Goal: Task Accomplishment & Management: Manage account settings

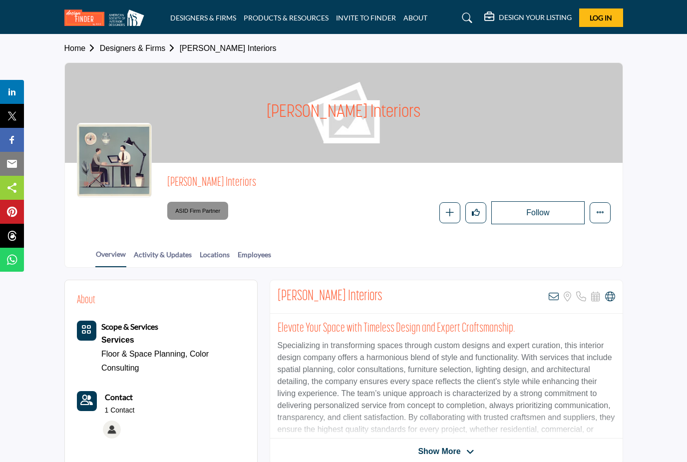
click at [369, 108] on h1 "[PERSON_NAME] Interiors" at bounding box center [344, 113] width 154 height 100
click at [608, 19] on span "Log In" at bounding box center [601, 17] width 22 height 8
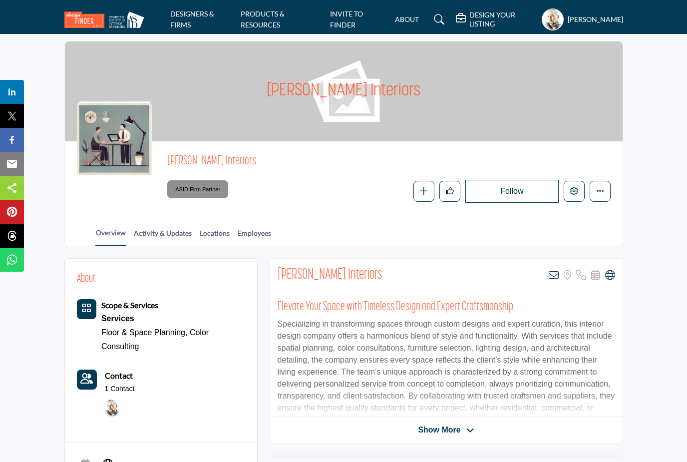
scroll to position [22, 0]
click at [364, 99] on h1 "[PERSON_NAME] Interiors" at bounding box center [344, 91] width 154 height 100
click at [375, 114] on h1 "Gregory Todd Interiors" at bounding box center [344, 91] width 154 height 100
click at [371, 110] on h1 "Gregory Todd Interiors" at bounding box center [344, 91] width 154 height 100
click at [365, 111] on h1 "Gregory Todd Interiors" at bounding box center [344, 91] width 154 height 100
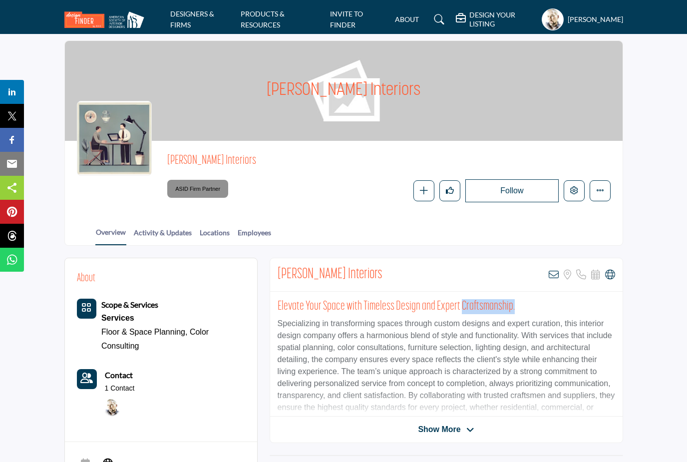
click at [568, 14] on h5 "[PERSON_NAME]" at bounding box center [595, 19] width 55 height 10
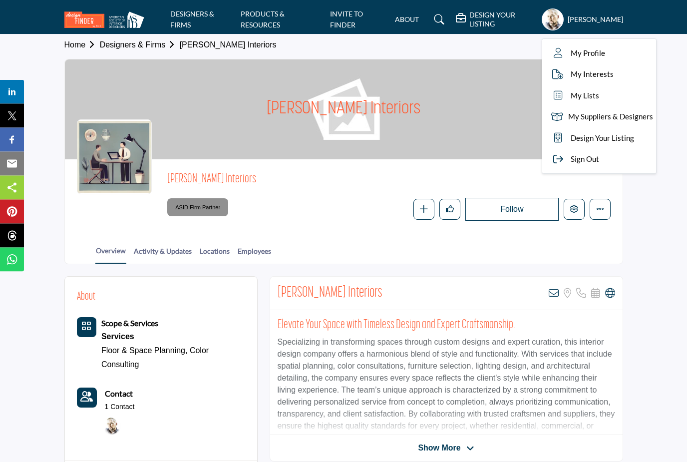
scroll to position [0, 0]
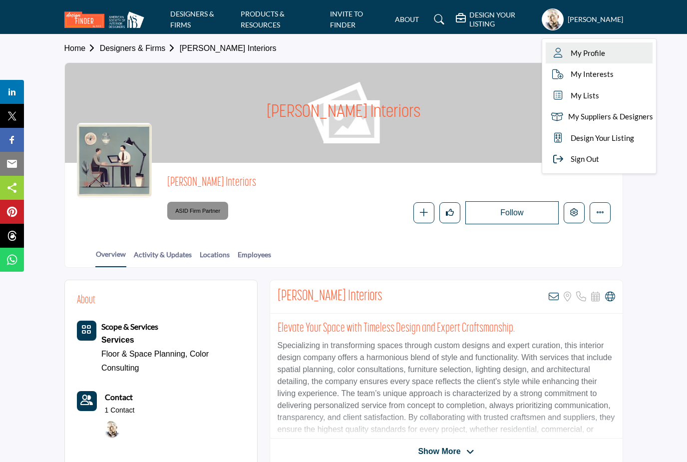
click at [571, 51] on span "My Profile" at bounding box center [588, 52] width 34 height 11
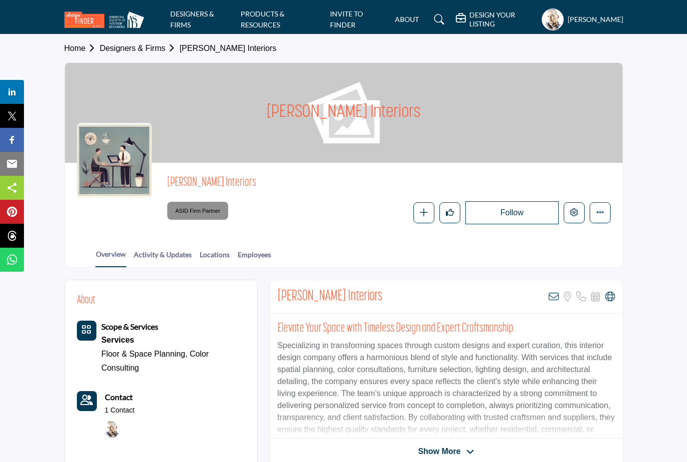
click at [469, 20] on h5 "DESIGN YOUR LISTING" at bounding box center [502, 19] width 67 height 18
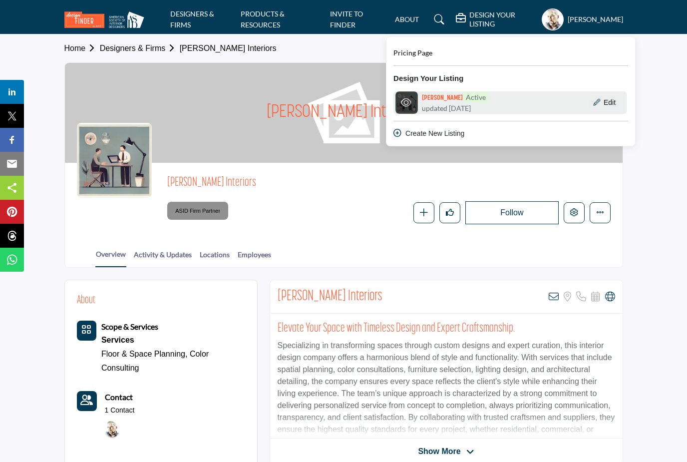
click at [451, 103] on span "updated 1 day ago" at bounding box center [446, 108] width 49 height 10
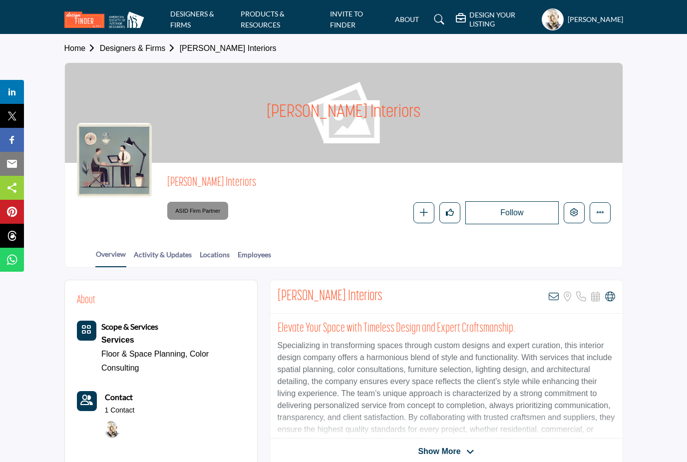
click at [358, 111] on h1 "[PERSON_NAME] Interiors" at bounding box center [344, 113] width 154 height 100
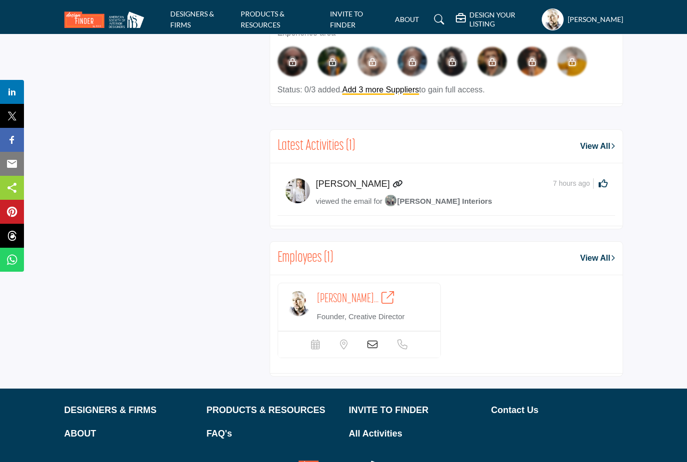
scroll to position [528, 0]
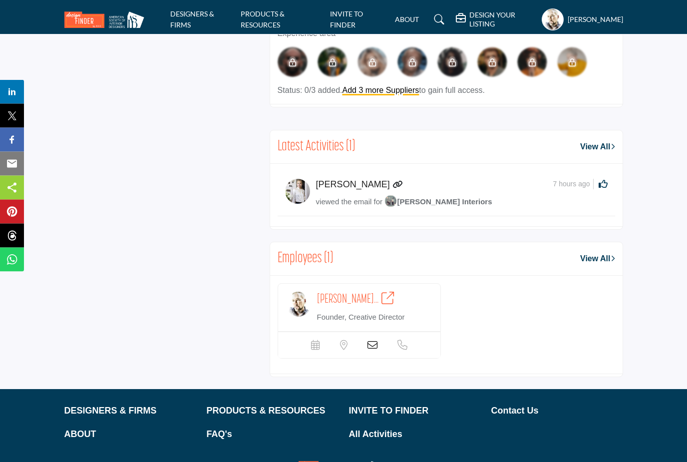
click at [604, 260] on link "View All" at bounding box center [597, 259] width 34 height 12
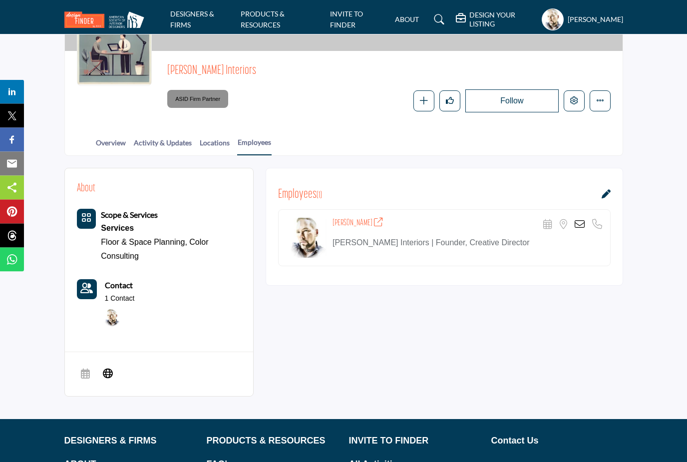
scroll to position [112, 0]
click at [609, 197] on icon at bounding box center [606, 193] width 9 height 9
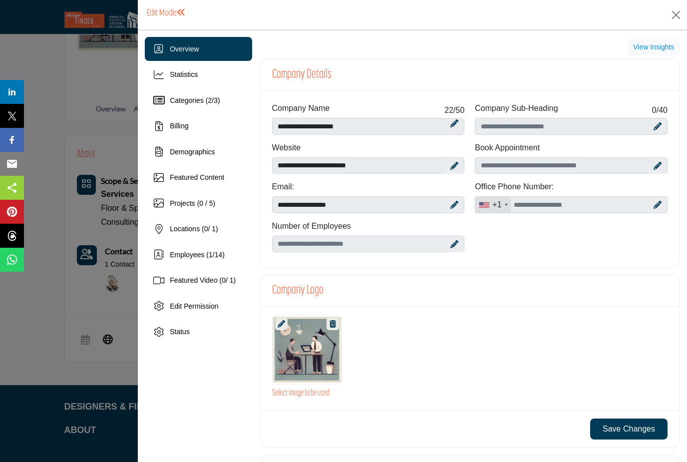
click at [318, 349] on div at bounding box center [307, 350] width 69 height 70
click at [314, 398] on h3 "Select image to be used" at bounding box center [470, 393] width 396 height 10
click at [318, 393] on h3 "Select image to be used" at bounding box center [470, 393] width 396 height 10
click at [313, 395] on h3 "Select image to be used" at bounding box center [470, 393] width 396 height 10
click at [310, 355] on div at bounding box center [307, 350] width 69 height 70
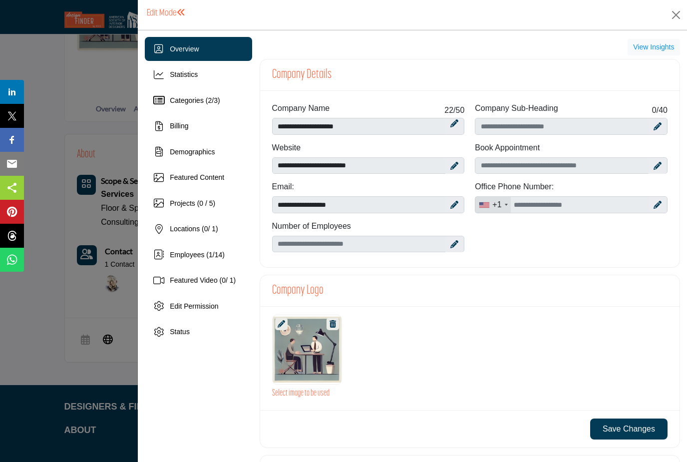
click at [315, 344] on div at bounding box center [307, 350] width 69 height 70
click at [312, 334] on div at bounding box center [307, 350] width 69 height 70
click at [283, 325] on icon at bounding box center [281, 323] width 7 height 7
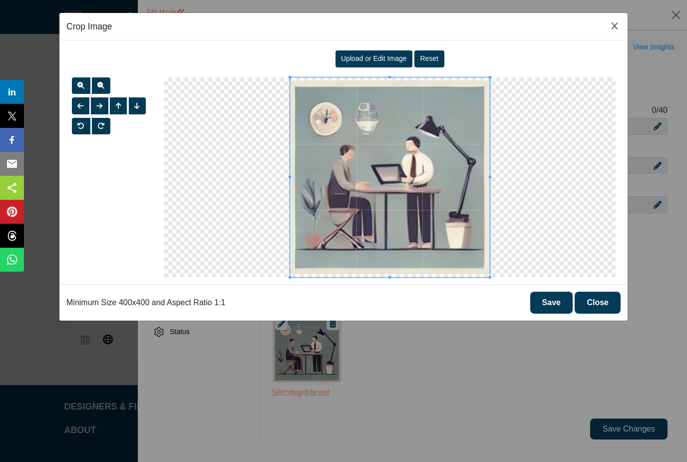
click at [386, 59] on span "Upload or Edit Image" at bounding box center [374, 58] width 66 height 8
click at [620, 21] on button "Close Image Upload Modal" at bounding box center [615, 26] width 12 height 13
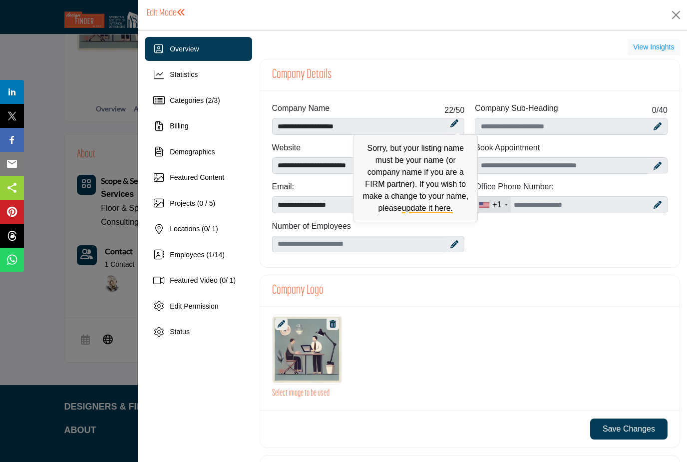
click at [460, 125] on div "Sorry, but your listing name must be your name (or company name if you are a FI…" at bounding box center [453, 126] width 17 height 16
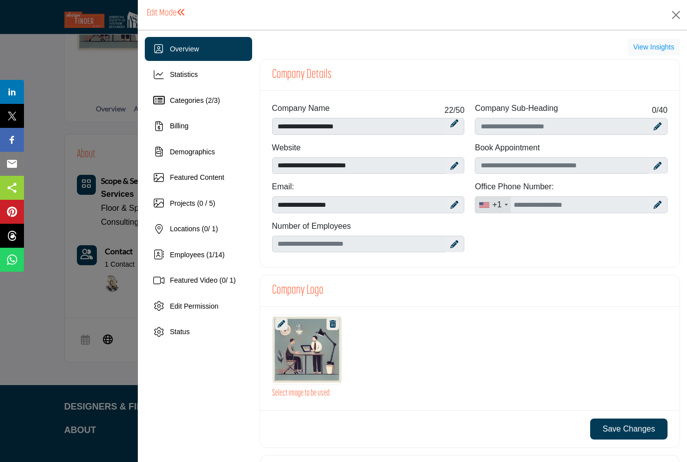
click at [445, 224] on div "Number of Employees" at bounding box center [368, 227] width 193 height 15
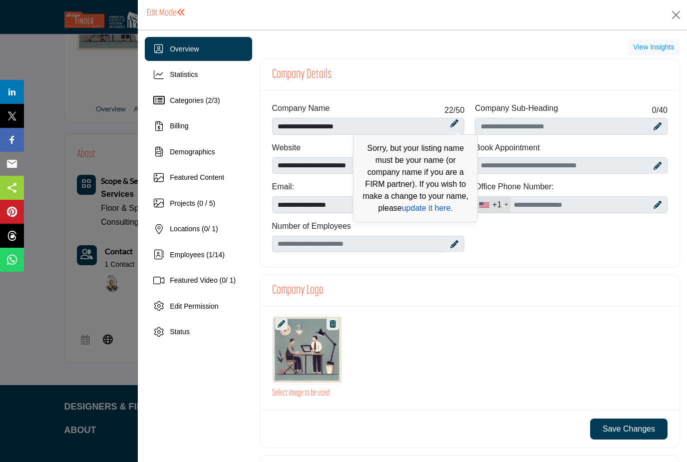
click at [437, 210] on link "update it here." at bounding box center [427, 208] width 51 height 8
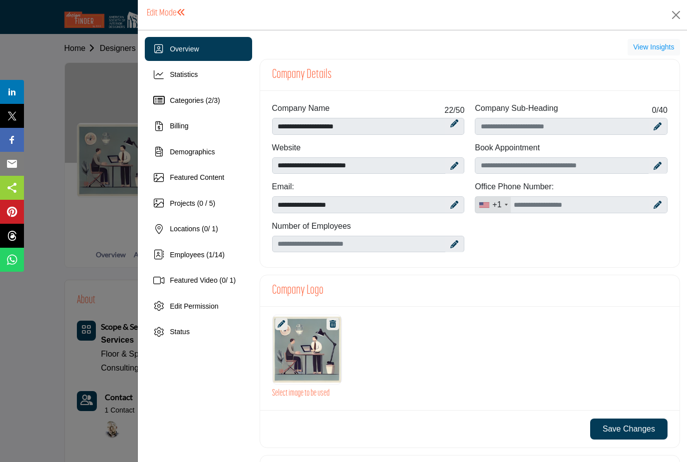
click at [456, 250] on div at bounding box center [453, 244] width 17 height 16
click at [459, 244] on div at bounding box center [453, 244] width 17 height 16
click at [458, 246] on div at bounding box center [453, 244] width 17 height 16
click at [460, 249] on div at bounding box center [453, 244] width 17 height 16
click at [462, 247] on div at bounding box center [453, 244] width 17 height 16
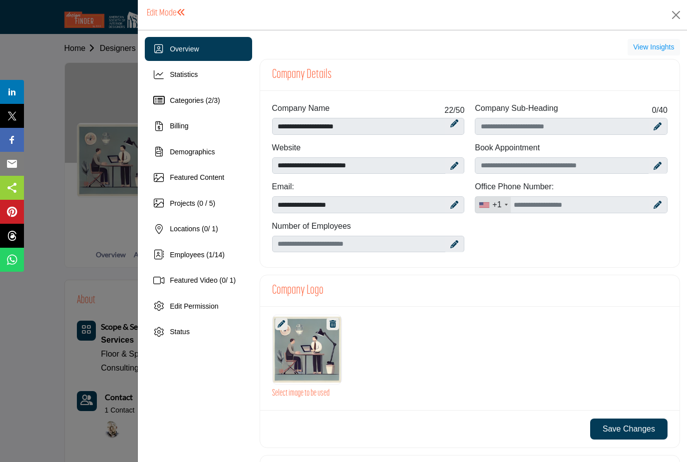
click at [662, 124] on div at bounding box center [657, 126] width 17 height 16
click at [551, 129] on input "Enter Company Sub-Heading" at bounding box center [571, 126] width 193 height 17
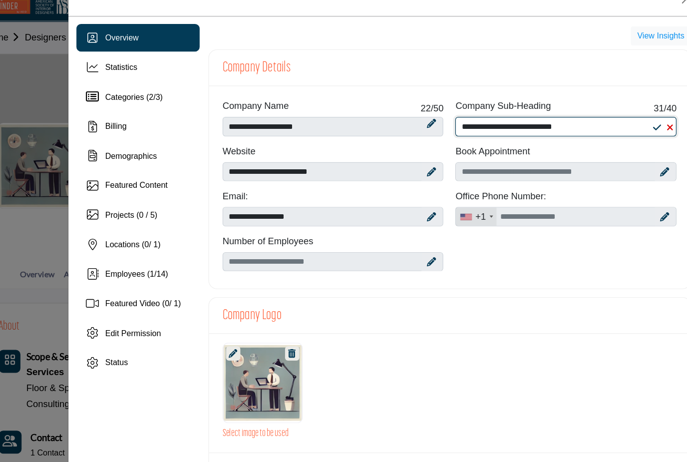
type input "**********"
click at [654, 162] on icon at bounding box center [658, 166] width 8 height 8
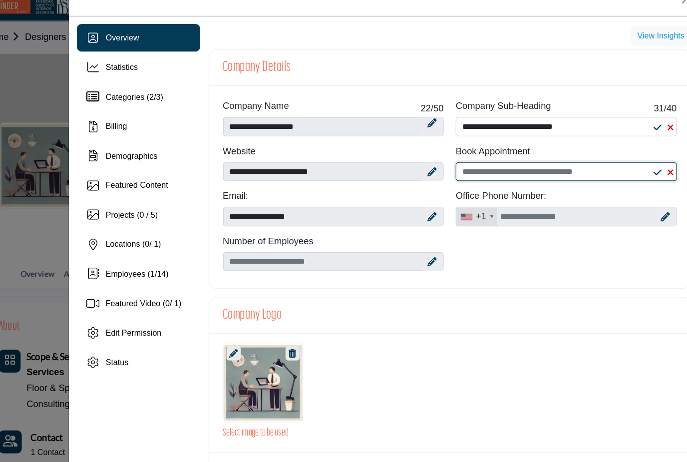
click at [573, 157] on input "Schedular link" at bounding box center [571, 165] width 193 height 17
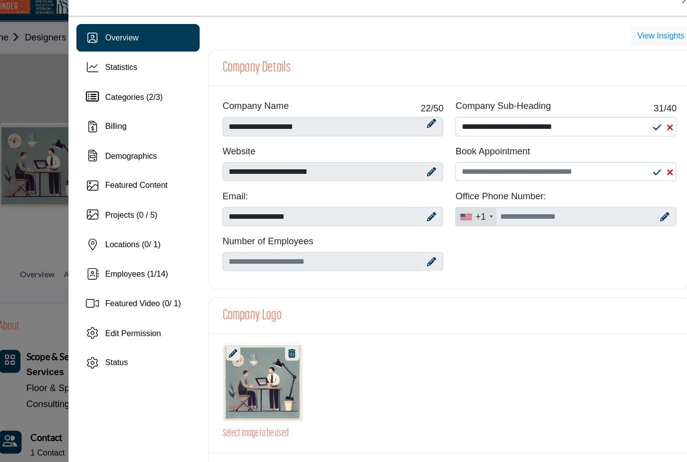
click at [659, 162] on icon at bounding box center [662, 166] width 6 height 8
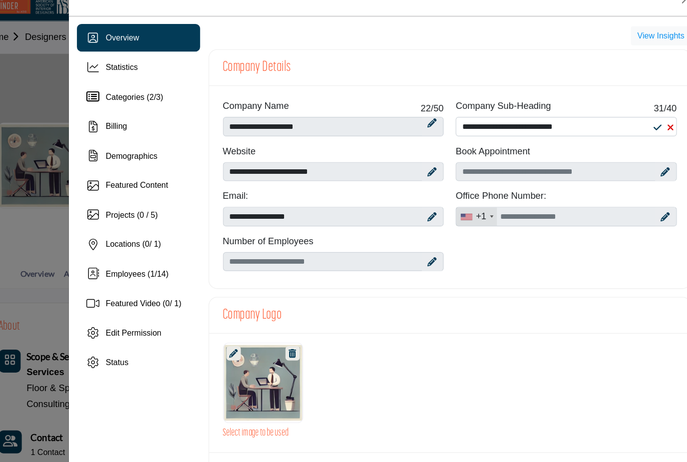
click at [654, 162] on icon at bounding box center [658, 166] width 8 height 8
click at [589, 157] on input "Schedular link" at bounding box center [571, 165] width 193 height 17
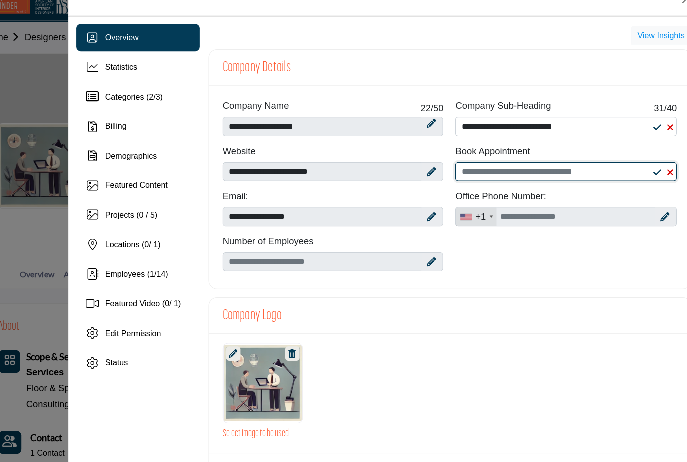
click at [589, 157] on input "Schedular link" at bounding box center [571, 165] width 193 height 17
click at [577, 157] on input "Schedular link" at bounding box center [571, 165] width 193 height 17
click at [649, 197] on div at bounding box center [657, 205] width 17 height 16
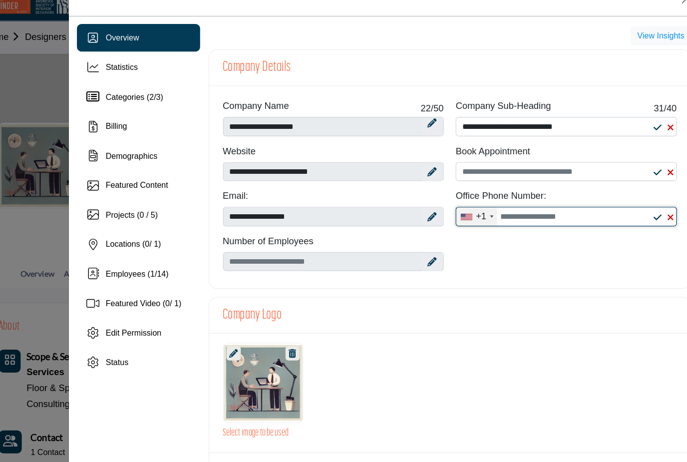
click at [521, 196] on input "Office Number" at bounding box center [571, 204] width 193 height 17
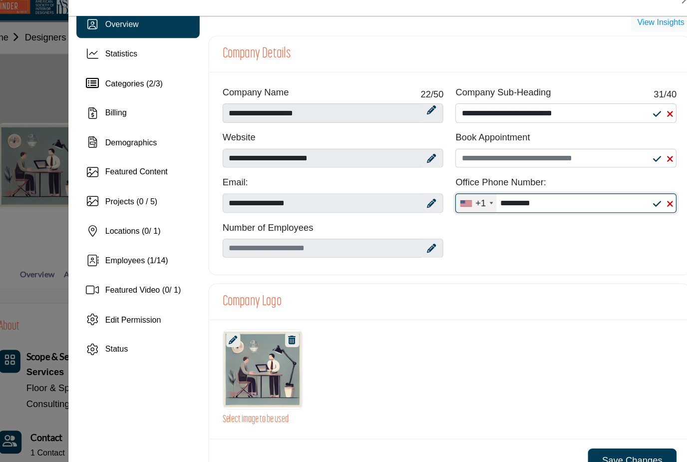
scroll to position [14, 0]
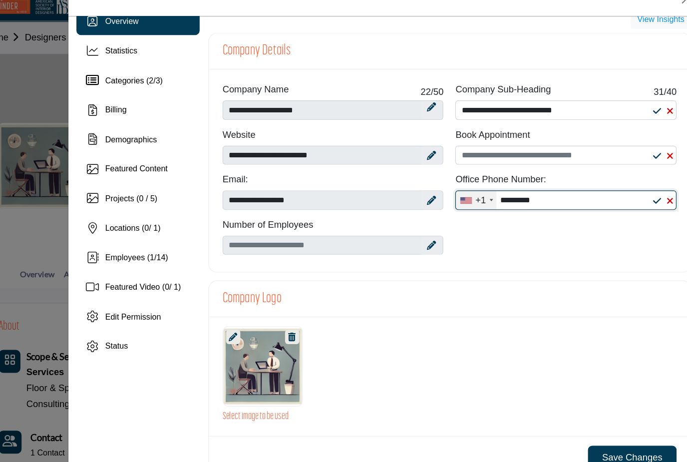
type input "**********"
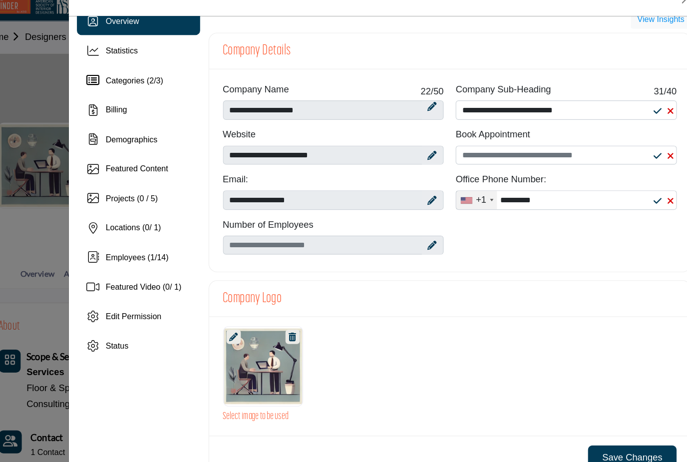
click at [647, 187] on icon at bounding box center [650, 191] width 7 height 8
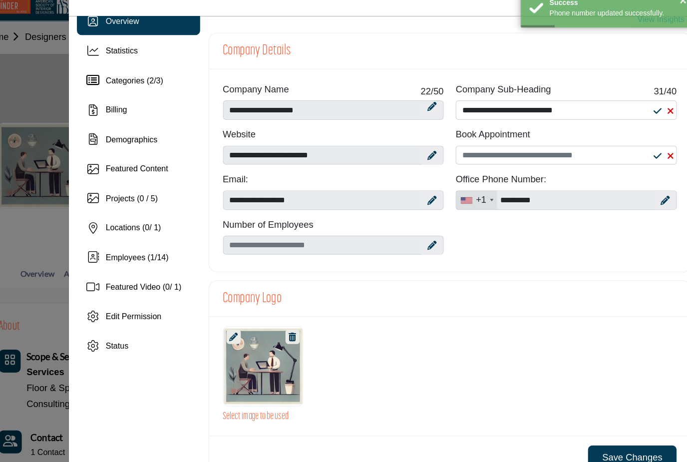
click at [647, 108] on icon at bounding box center [650, 112] width 7 height 8
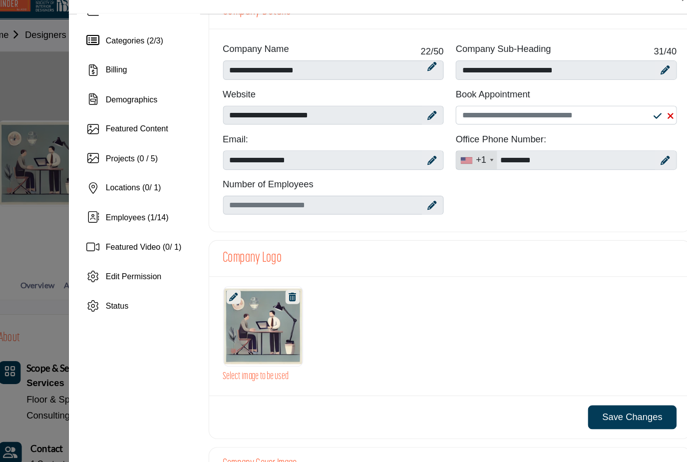
scroll to position [55, 0]
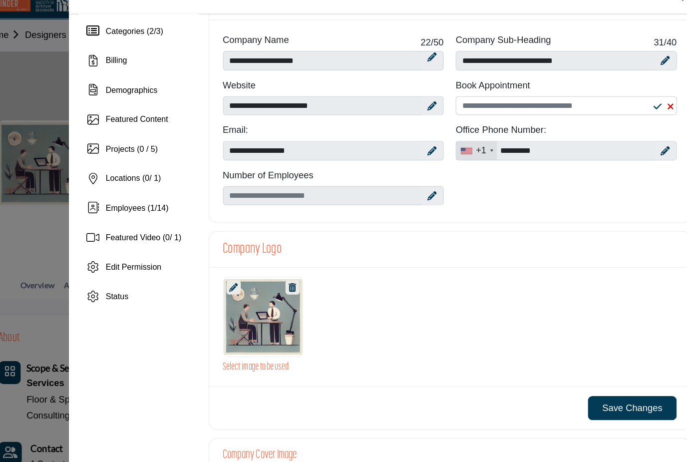
click at [493, 309] on div at bounding box center [470, 294] width 406 height 70
click at [450, 185] on icon at bounding box center [454, 189] width 8 height 8
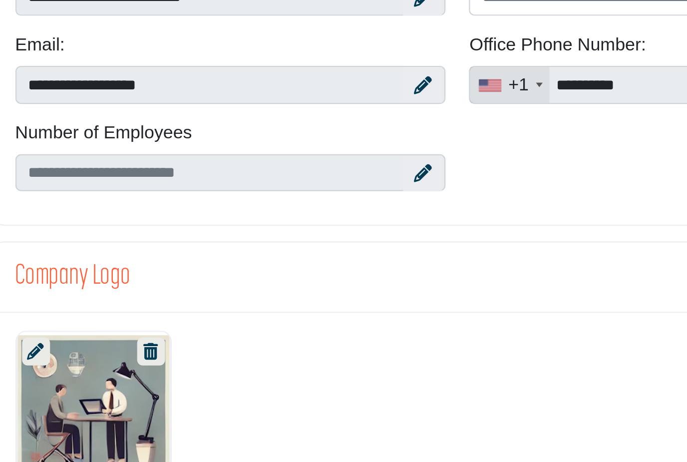
click at [450, 185] on icon at bounding box center [454, 189] width 8 height 8
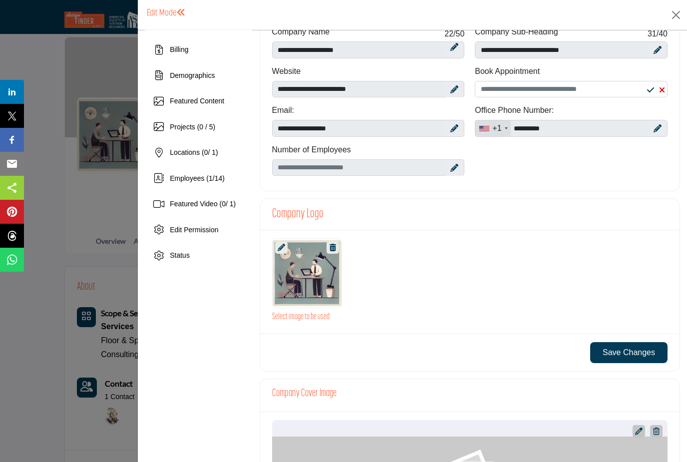
scroll to position [77, 0]
click at [647, 351] on button "Save Changes" at bounding box center [628, 352] width 77 height 21
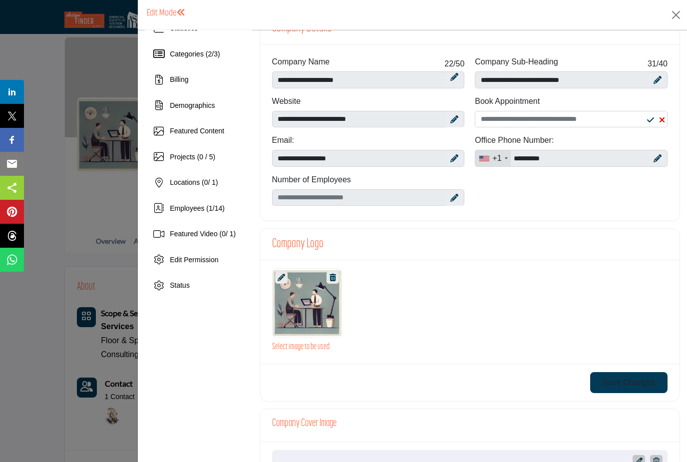
scroll to position [51, 0]
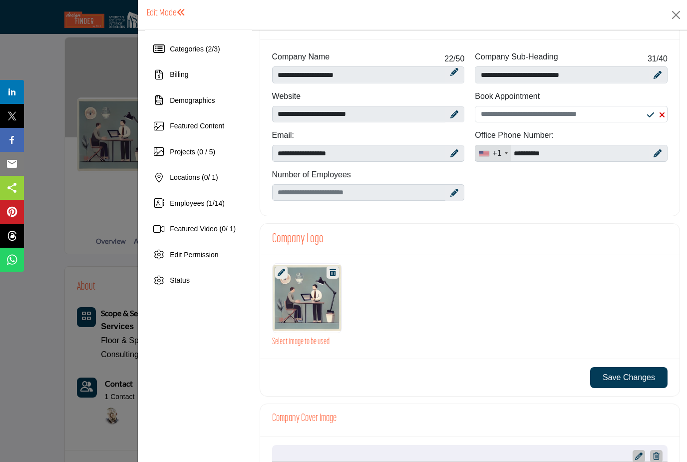
click at [322, 343] on h3 "Select image to be used" at bounding box center [470, 342] width 396 height 10
click at [322, 333] on div at bounding box center [307, 298] width 69 height 70
click at [421, 280] on div at bounding box center [470, 298] width 406 height 70
click at [286, 275] on div at bounding box center [281, 272] width 12 height 12
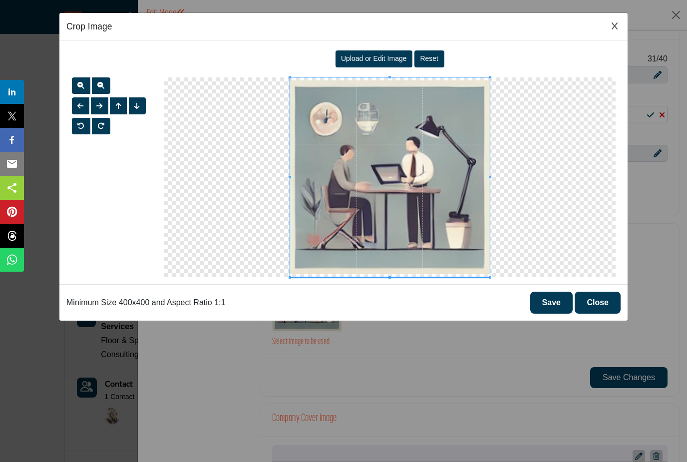
click at [391, 59] on span "Upload or Edit Image" at bounding box center [374, 58] width 66 height 8
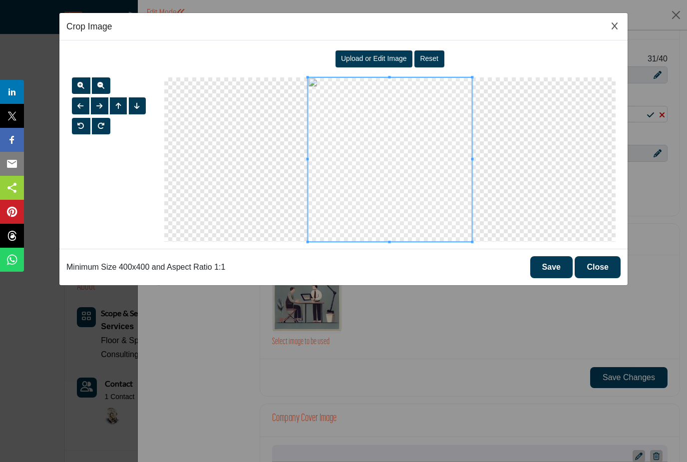
click at [561, 266] on button "Save" at bounding box center [551, 267] width 42 height 22
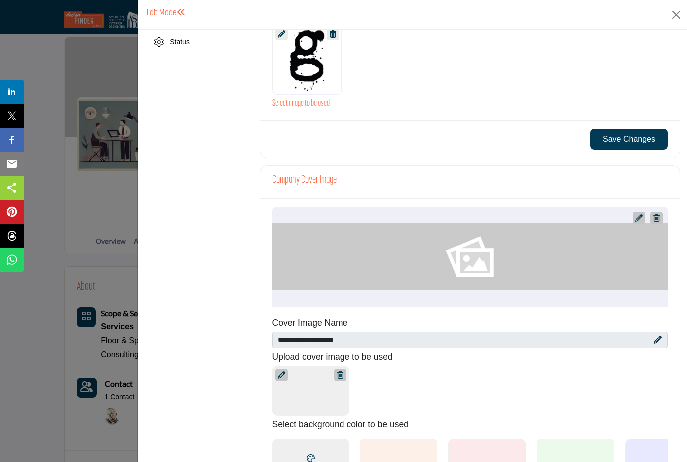
scroll to position [290, 0]
click at [639, 137] on button "Save Changes" at bounding box center [628, 138] width 77 height 21
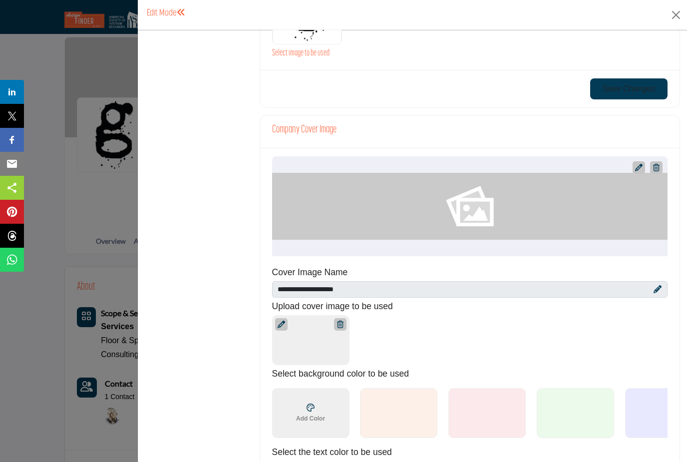
scroll to position [341, 0]
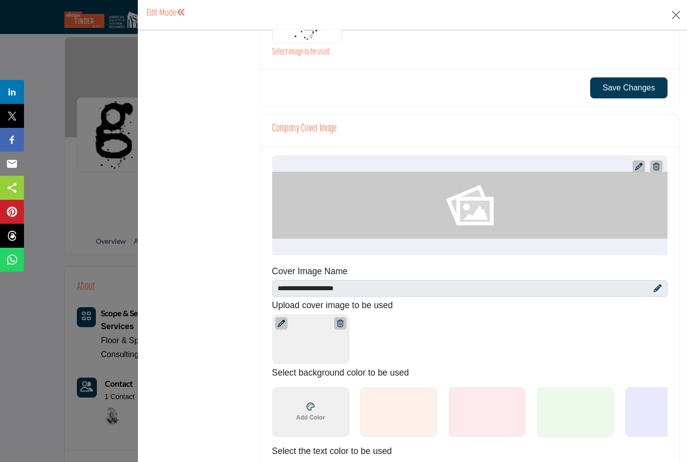
click at [568, 209] on div "[PERSON_NAME] Interiors" at bounding box center [470, 205] width 396 height 100
click at [551, 210] on div "[PERSON_NAME] Interiors" at bounding box center [470, 205] width 396 height 100
click at [484, 197] on div "[PERSON_NAME] Interiors" at bounding box center [470, 205] width 396 height 100
click at [474, 207] on div "[PERSON_NAME] Interiors" at bounding box center [470, 205] width 396 height 100
click at [470, 195] on div "[PERSON_NAME] Interiors" at bounding box center [470, 205] width 396 height 100
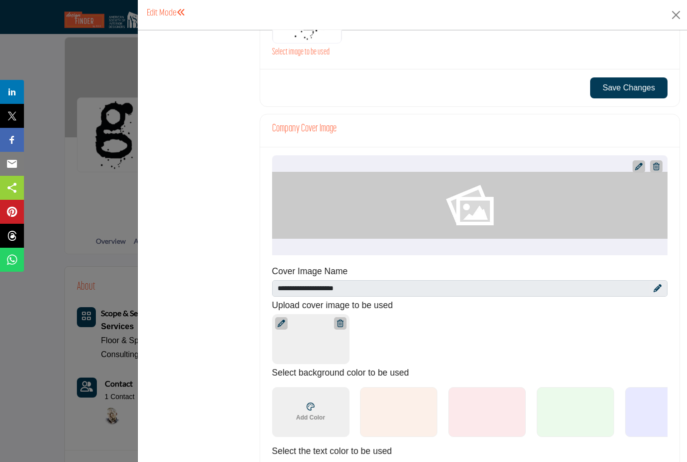
click at [478, 198] on div "[PERSON_NAME] Interiors" at bounding box center [470, 205] width 396 height 100
click at [479, 202] on div "[PERSON_NAME] Interiors" at bounding box center [470, 205] width 396 height 100
click at [467, 209] on div "[PERSON_NAME] Interiors" at bounding box center [470, 205] width 396 height 100
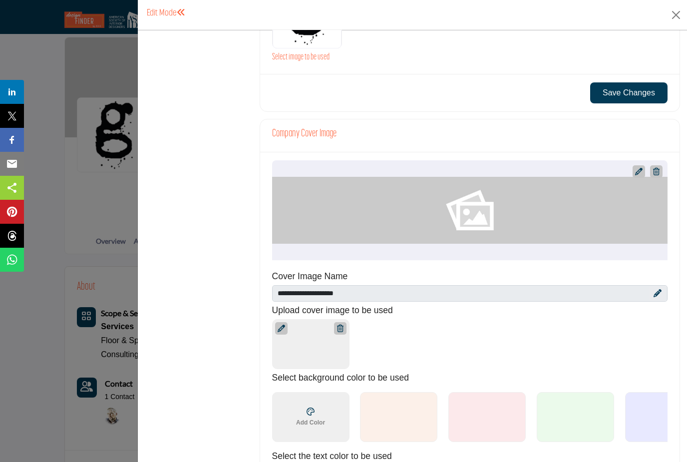
click at [645, 166] on div at bounding box center [639, 171] width 12 height 12
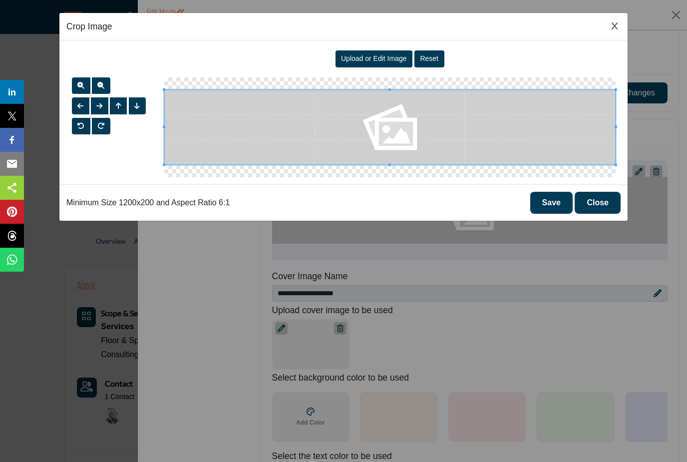
click at [383, 52] on div "Upload or Edit Image" at bounding box center [374, 58] width 77 height 17
click at [383, 60] on span "Upload or Edit Image" at bounding box center [374, 58] width 66 height 8
click at [389, 129] on span at bounding box center [389, 126] width 451 height 75
click at [392, 135] on span at bounding box center [389, 126] width 451 height 75
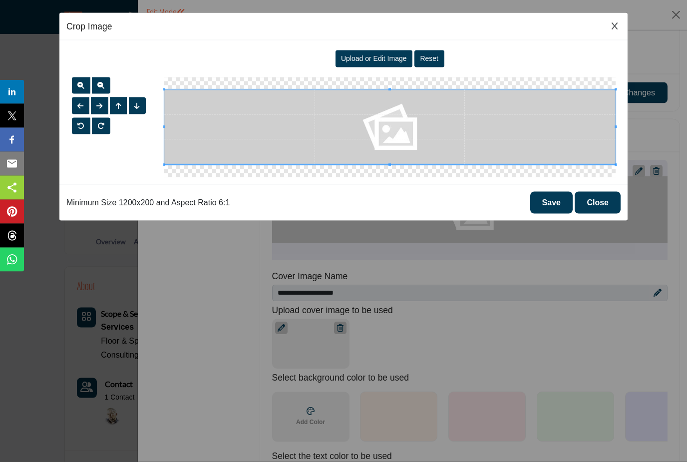
click at [563, 205] on button "Save" at bounding box center [551, 203] width 42 height 22
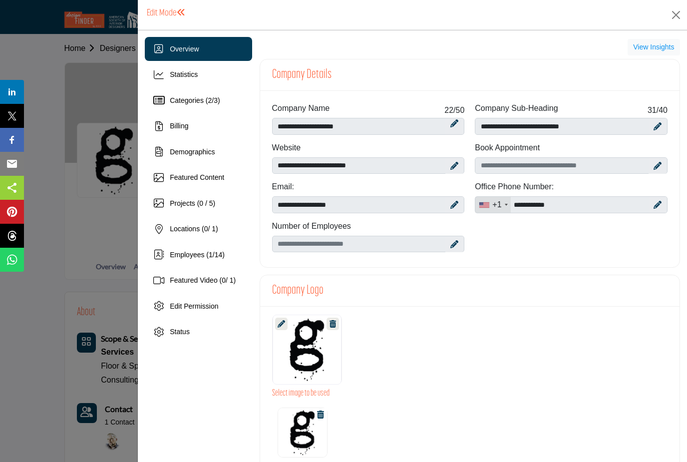
scroll to position [79, 0]
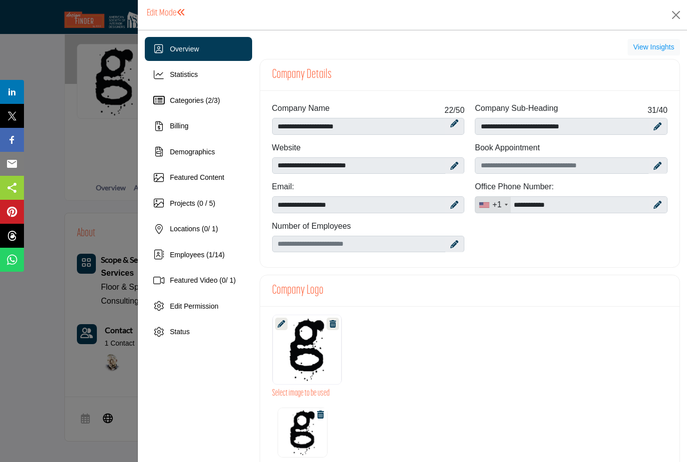
click at [679, 4] on div "Edit Mode You are now opted into the directory. Your listing is now Active." at bounding box center [412, 15] width 549 height 30
click at [678, 10] on button "Close" at bounding box center [676, 14] width 15 height 15
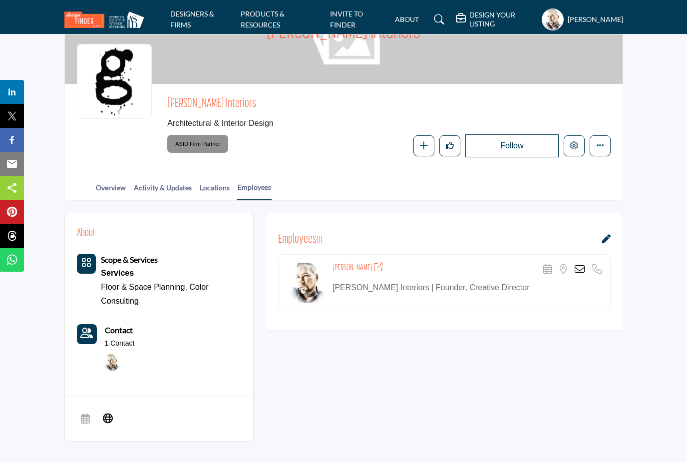
click at [360, 84] on h1 "[PERSON_NAME] Interiors" at bounding box center [344, 34] width 154 height 100
click at [465, 84] on div "[PERSON_NAME] Interiors" at bounding box center [344, 34] width 558 height 100
click at [472, 84] on div "[PERSON_NAME] Interiors" at bounding box center [344, 34] width 558 height 100
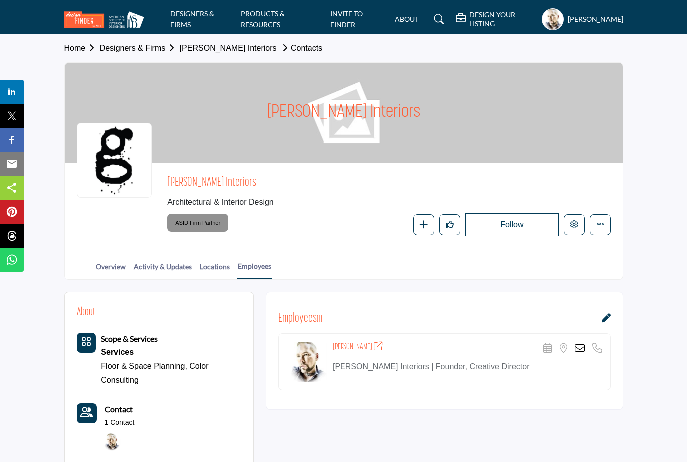
click at [469, 19] on h5 "DESIGN YOUR LISTING" at bounding box center [502, 19] width 67 height 18
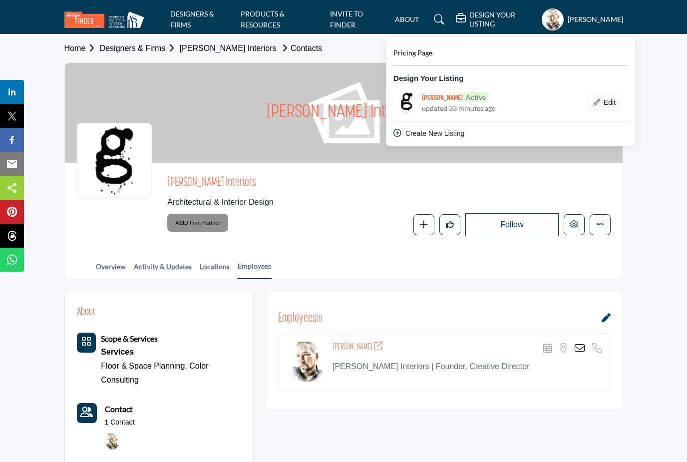
click at [661, 114] on section "Home Designers & Firms [PERSON_NAME] Interiors Contacts [PERSON_NAME] Interiors…" at bounding box center [343, 156] width 687 height 245
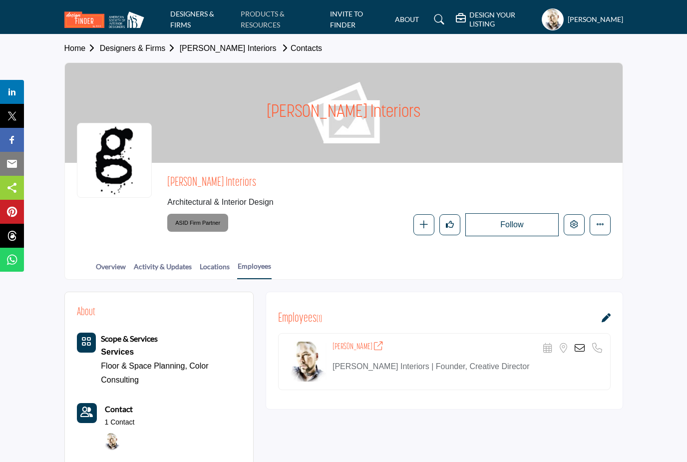
click at [269, 11] on link "PRODUCTS & RESOURCES" at bounding box center [263, 18] width 44 height 19
click at [203, 9] on link "DESIGNERS & FIRMS" at bounding box center [192, 18] width 44 height 19
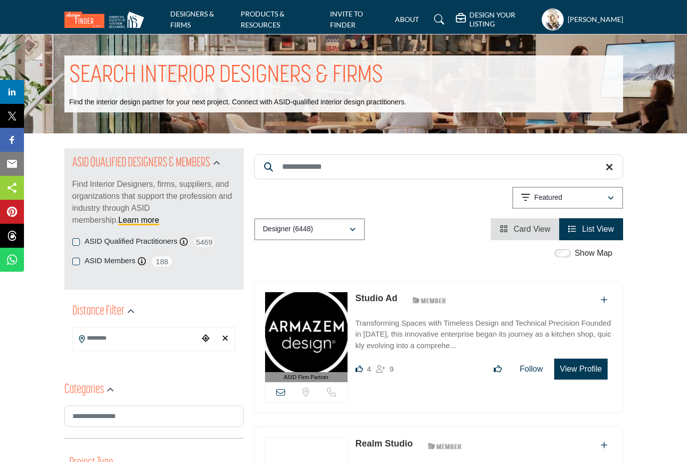
click at [542, 19] on profile-featured-79a9f098-5016-4d33-bc73-e47676be7590 "Show hide supplier dropdown" at bounding box center [553, 19] width 22 height 22
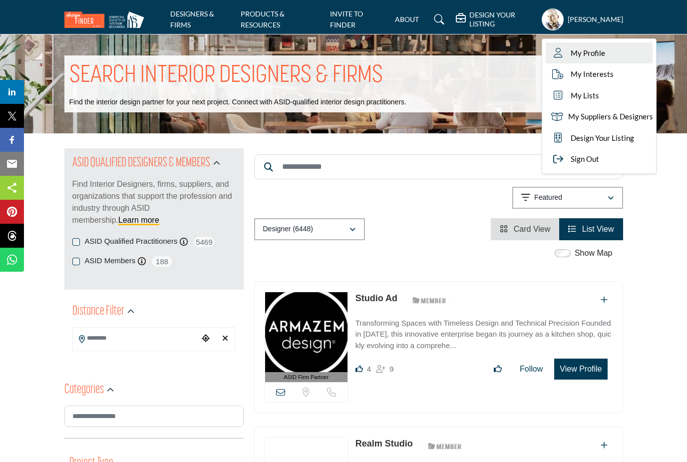
click at [586, 55] on link "My Profile" at bounding box center [599, 52] width 107 height 21
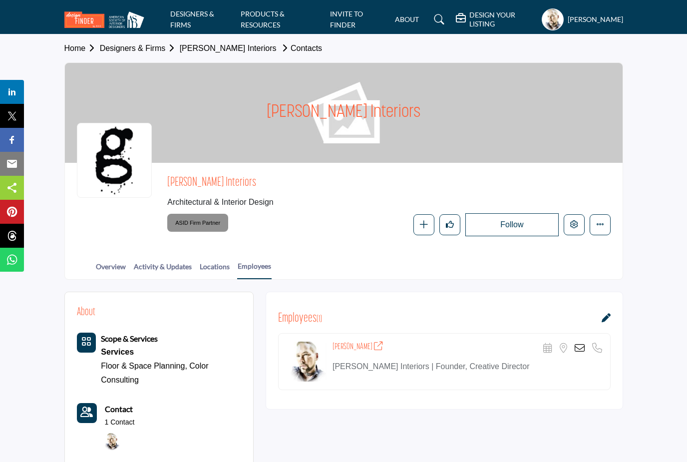
click at [355, 119] on h1 "[PERSON_NAME] Interiors" at bounding box center [344, 113] width 154 height 100
click at [364, 119] on h1 "[PERSON_NAME] Interiors" at bounding box center [344, 113] width 154 height 100
click at [344, 123] on h1 "[PERSON_NAME] Interiors" at bounding box center [344, 113] width 154 height 100
click at [572, 24] on h5 "[PERSON_NAME]" at bounding box center [595, 19] width 55 height 10
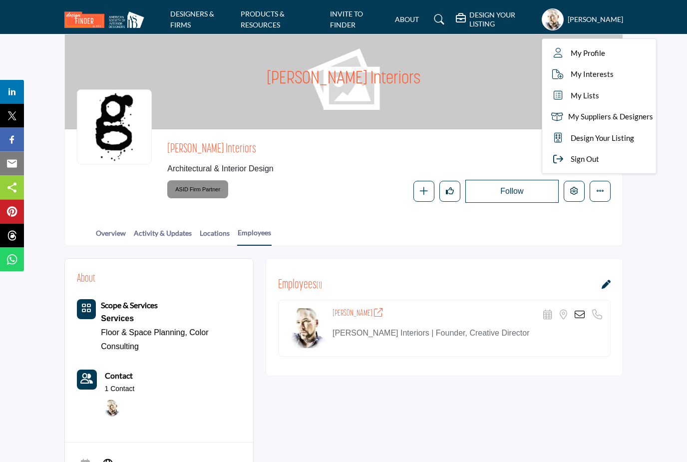
scroll to position [33, 0]
click at [610, 286] on icon at bounding box center [606, 284] width 9 height 9
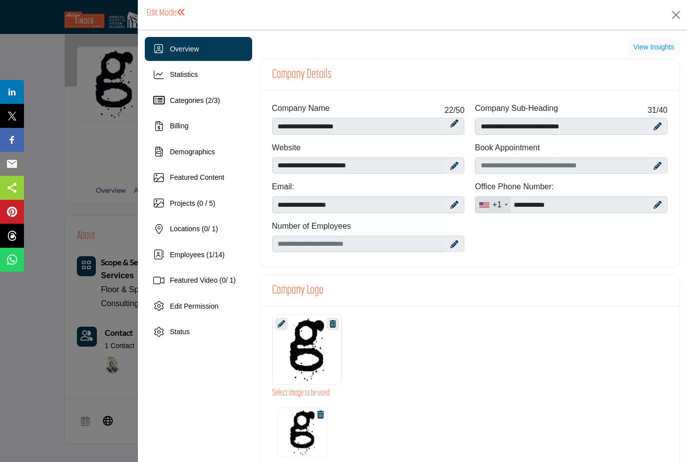
scroll to position [76, 0]
click at [459, 247] on div at bounding box center [453, 244] width 17 height 16
click at [460, 245] on div at bounding box center [453, 244] width 17 height 16
click at [456, 247] on icon at bounding box center [454, 244] width 8 height 8
click at [457, 250] on div at bounding box center [453, 244] width 17 height 16
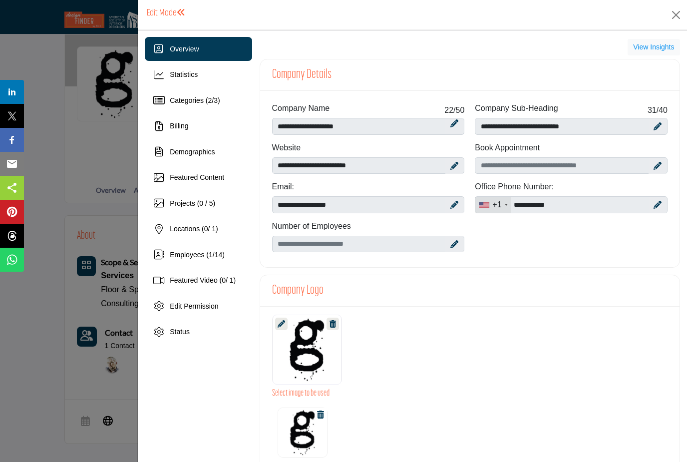
click at [455, 246] on icon at bounding box center [454, 244] width 8 height 8
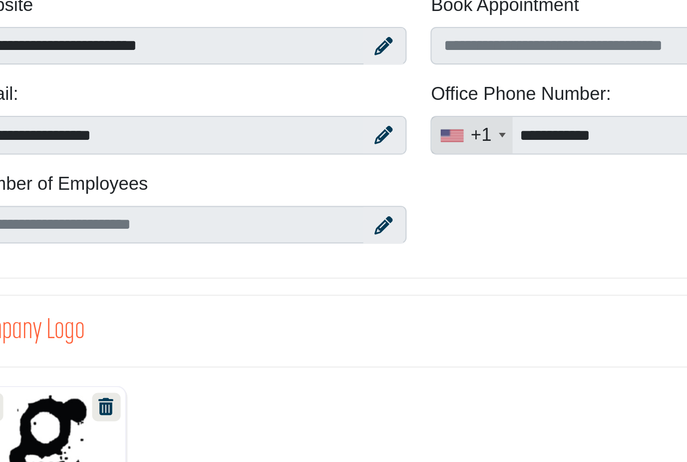
click at [445, 236] on div at bounding box center [453, 244] width 17 height 16
click at [450, 240] on icon at bounding box center [454, 244] width 8 height 8
click at [445, 236] on div at bounding box center [453, 244] width 17 height 16
click at [450, 240] on icon at bounding box center [454, 244] width 8 height 8
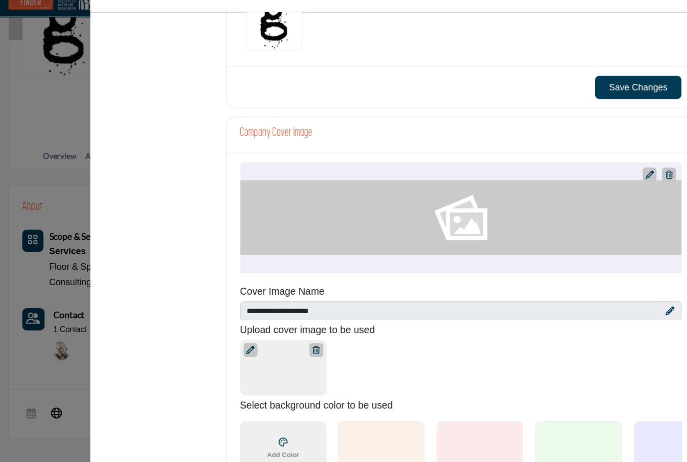
scroll to position [394, 0]
click at [439, 192] on div "[PERSON_NAME] Interiors" at bounding box center [470, 213] width 396 height 100
click at [633, 168] on div at bounding box center [639, 174] width 12 height 12
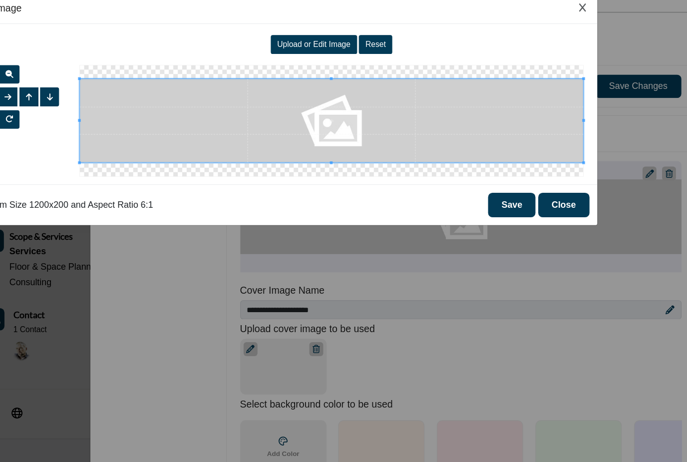
click at [308, 54] on span "Upload or Edit Image" at bounding box center [339, 58] width 66 height 8
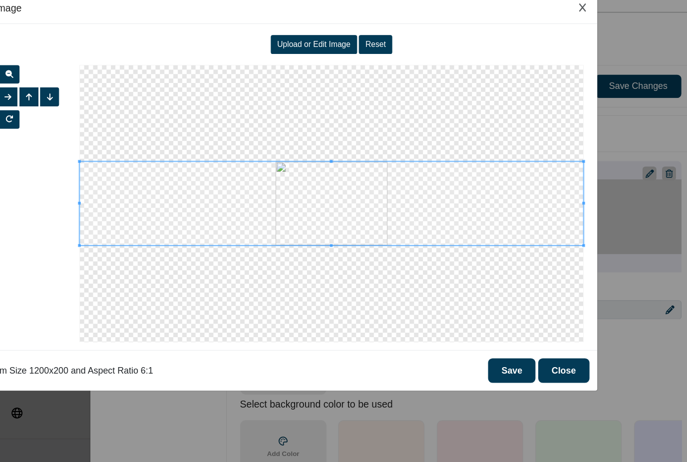
click at [539, 340] on button "Close" at bounding box center [562, 351] width 46 height 22
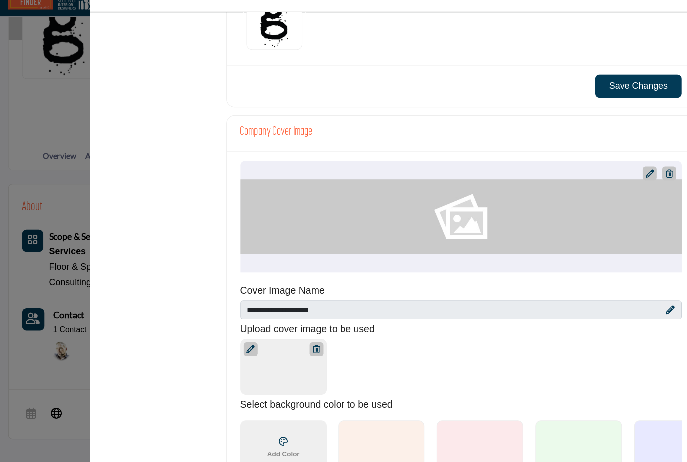
click at [635, 171] on icon at bounding box center [638, 174] width 7 height 7
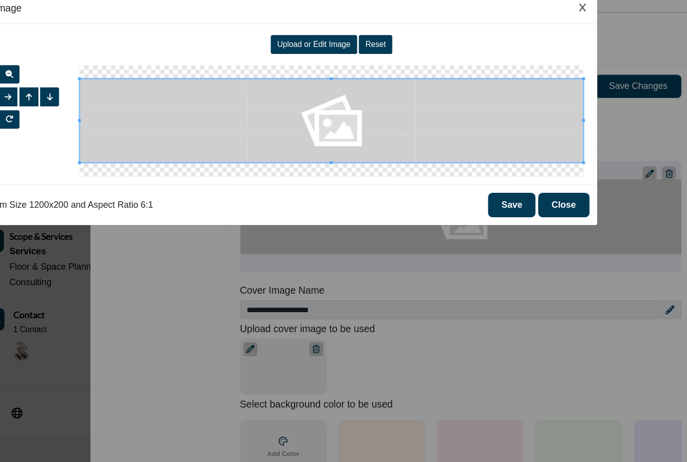
click at [320, 105] on span at bounding box center [353, 126] width 451 height 75
click at [306, 54] on span "Upload or Edit Image" at bounding box center [339, 58] width 66 height 8
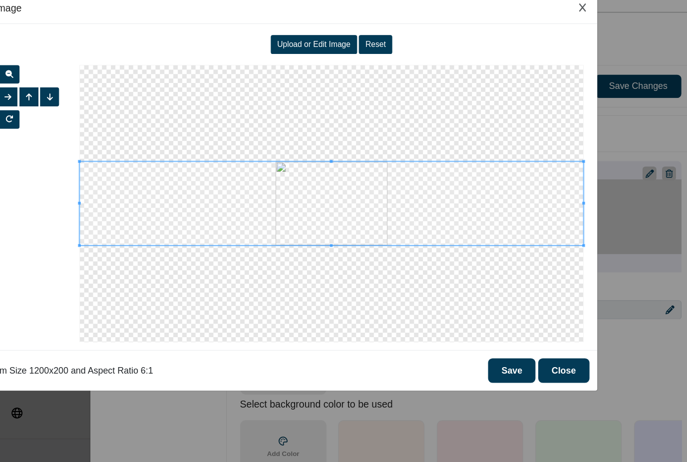
click at [494, 340] on button "Save" at bounding box center [515, 351] width 42 height 22
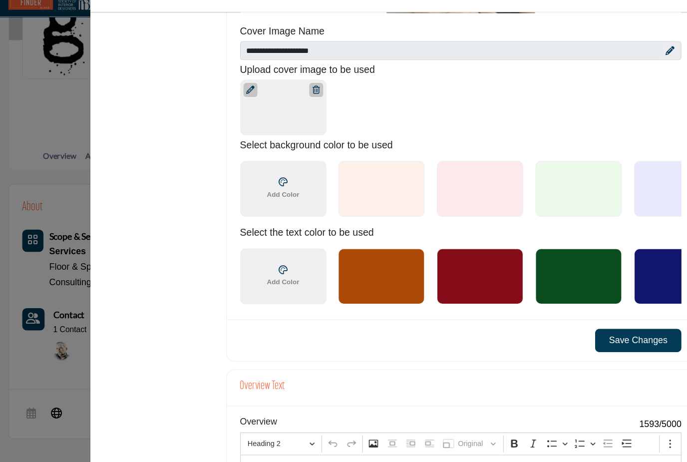
scroll to position [625, 0]
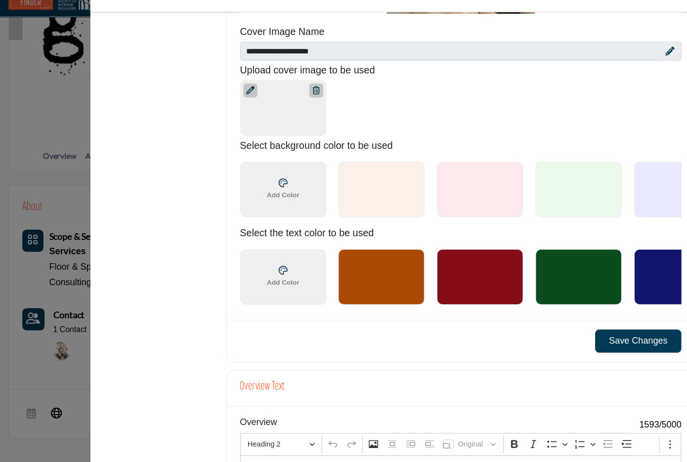
click at [360, 165] on div at bounding box center [398, 189] width 77 height 50
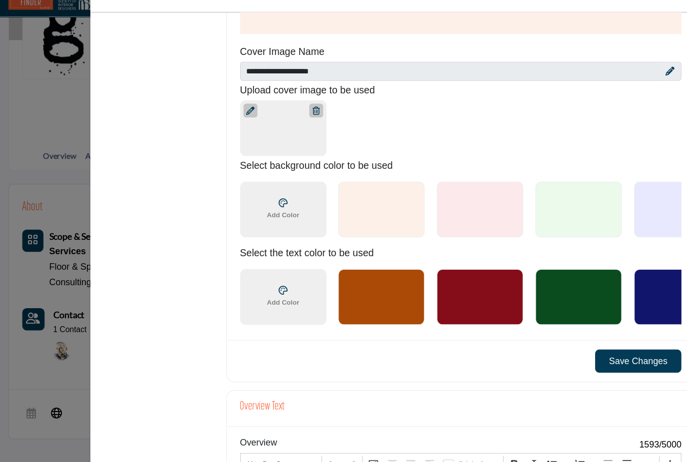
scroll to position [600, 0]
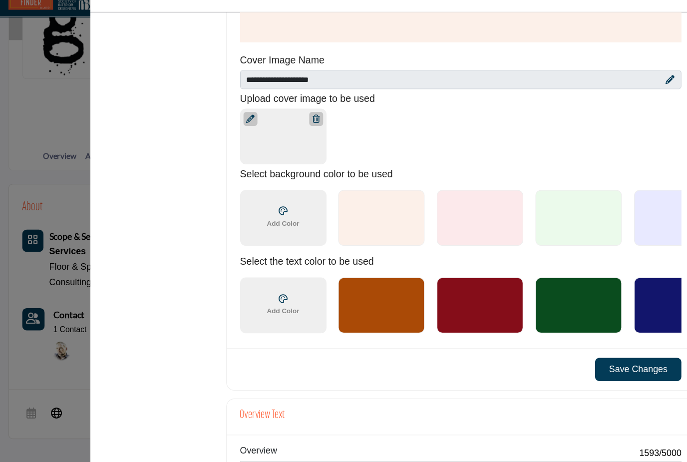
click at [275, 119] on div at bounding box center [281, 125] width 12 height 12
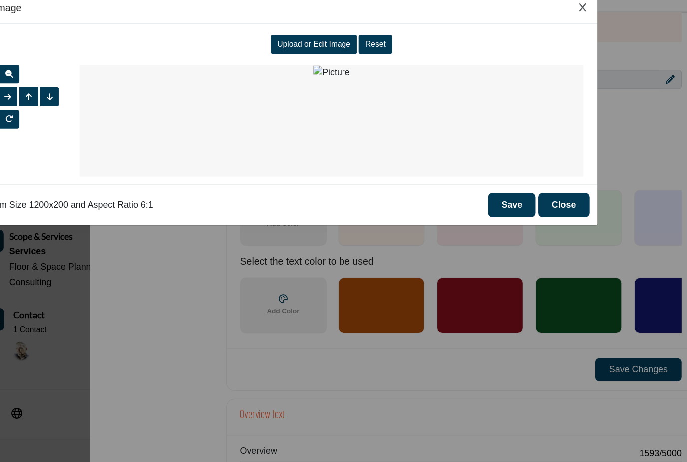
click at [306, 54] on span "Upload or Edit Image" at bounding box center [339, 58] width 66 height 8
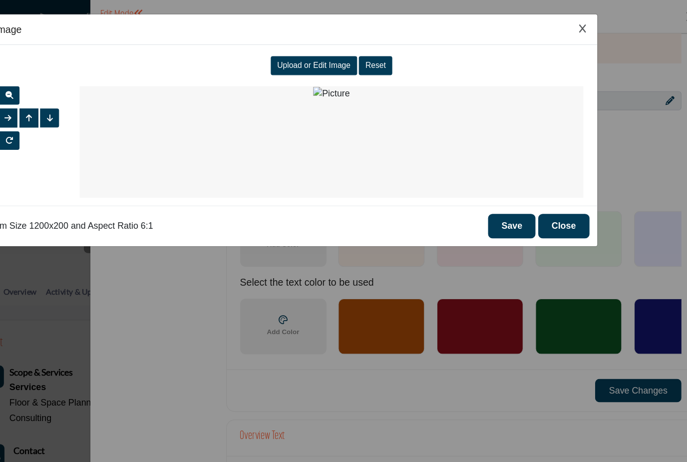
scroll to position [0, 0]
click at [300, 52] on div "Upload or Edit Image" at bounding box center [338, 58] width 77 height 17
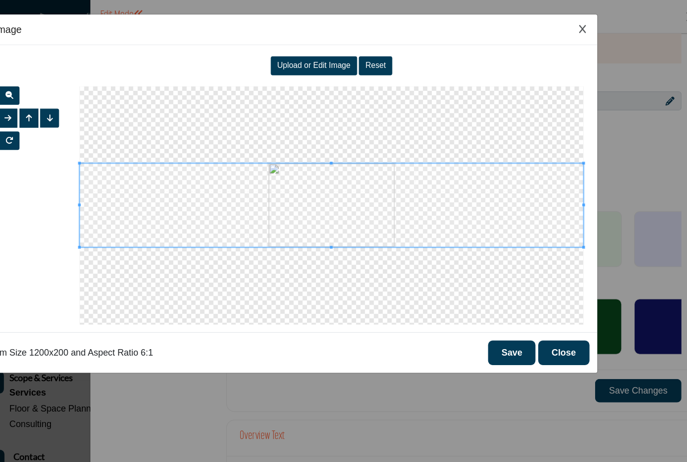
click at [353, 49] on div "Upload or Edit Image Reset" at bounding box center [353, 58] width 451 height 23
click at [379, 55] on button "Reset" at bounding box center [394, 58] width 30 height 17
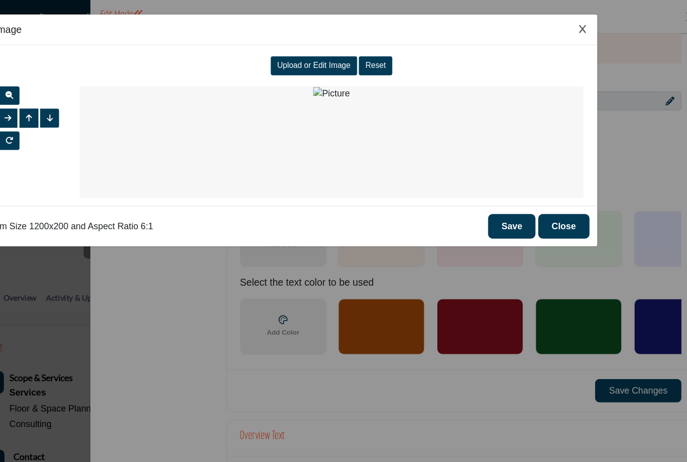
click at [300, 52] on div "Upload or Edit Image" at bounding box center [338, 58] width 77 height 17
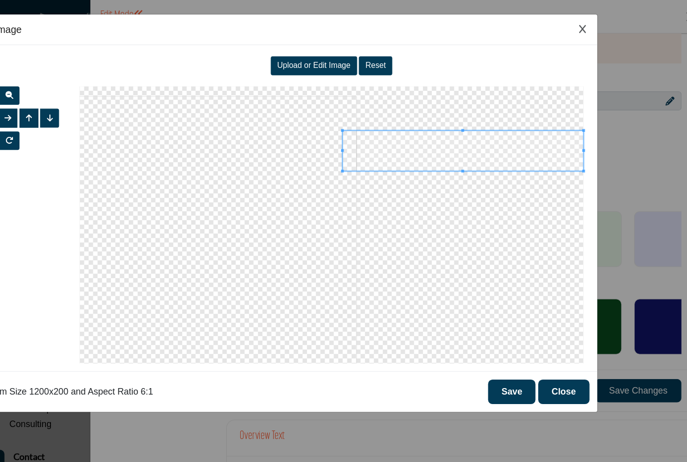
click at [306, 56] on span "Upload or Edit Image" at bounding box center [339, 58] width 66 height 8
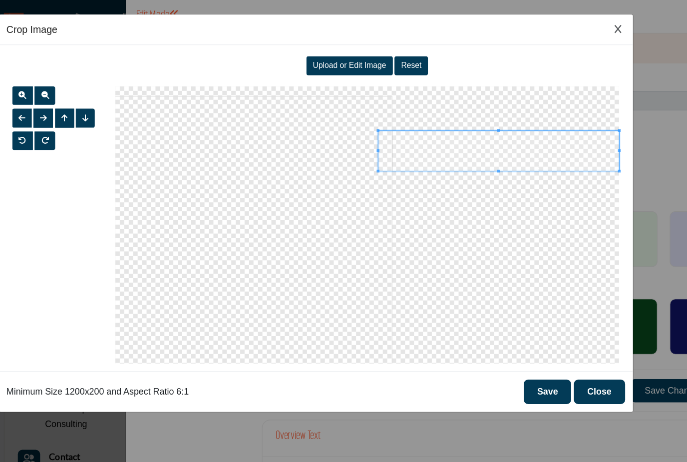
click at [323, 54] on div "Upload or Edit Image" at bounding box center [338, 58] width 77 height 17
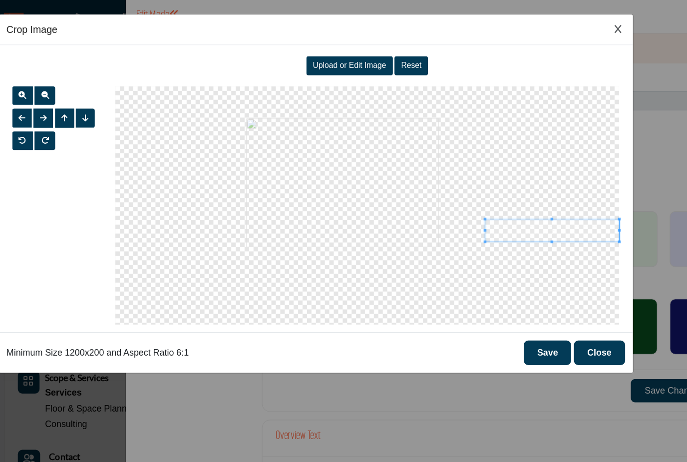
click at [362, 180] on div at bounding box center [353, 183] width 451 height 213
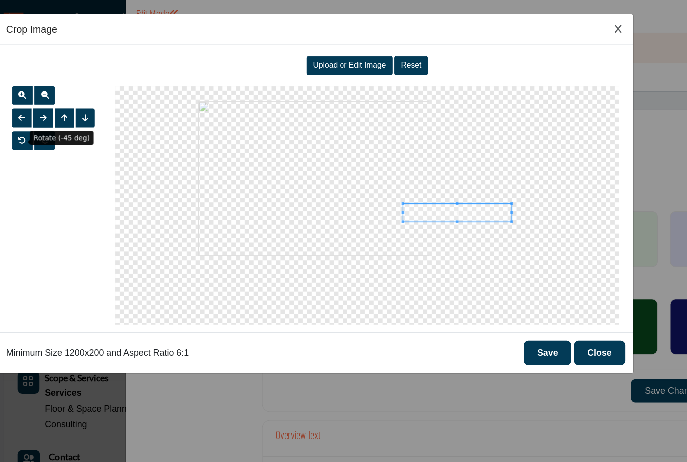
click at [42, 129] on span "button" at bounding box center [45, 125] width 7 height 7
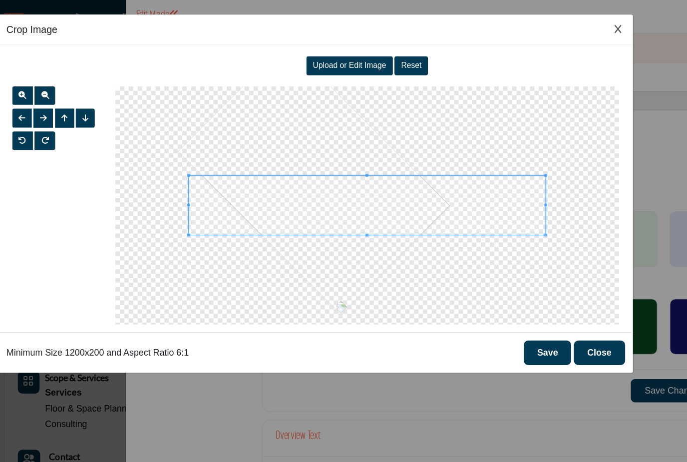
click at [328, 63] on div "Upload or Edit Image" at bounding box center [338, 58] width 77 height 17
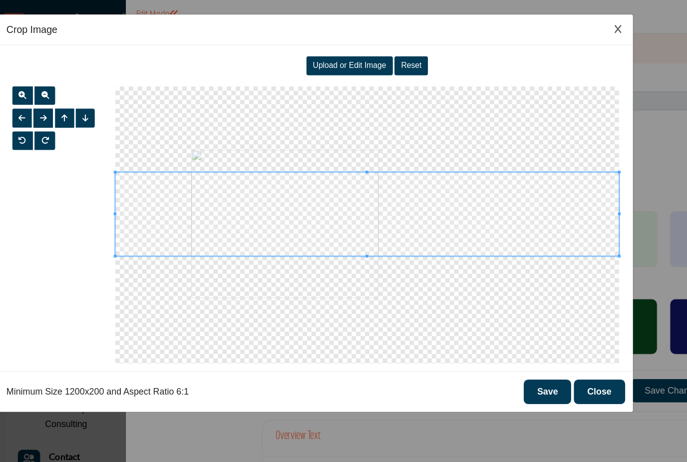
click at [496, 349] on button "Save" at bounding box center [515, 351] width 42 height 22
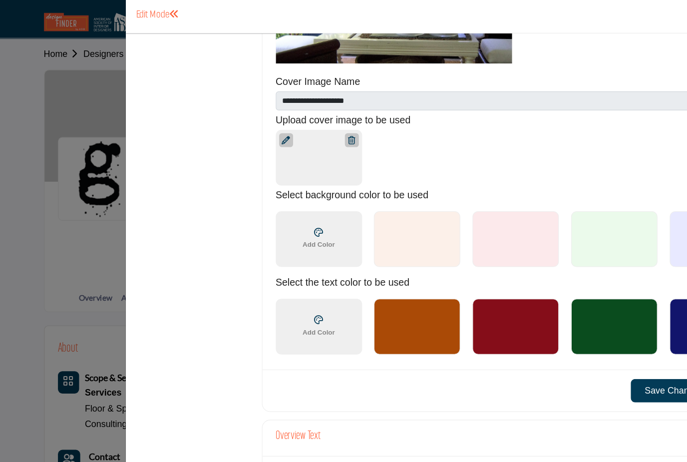
scroll to position [567, 0]
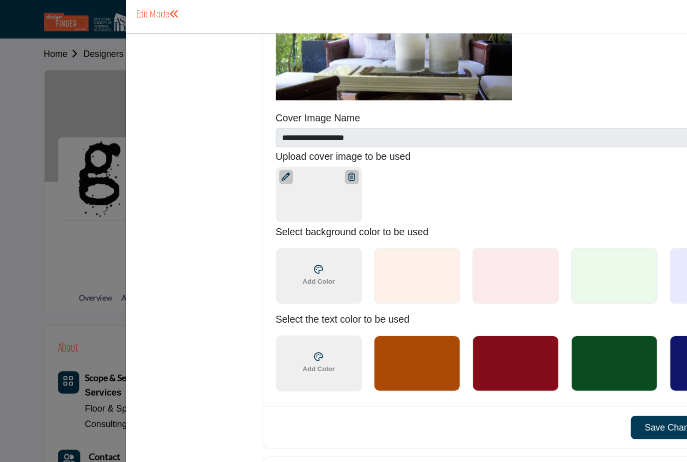
click at [552, 89] on div "[PERSON_NAME] Interiors" at bounding box center [470, 40] width 396 height 100
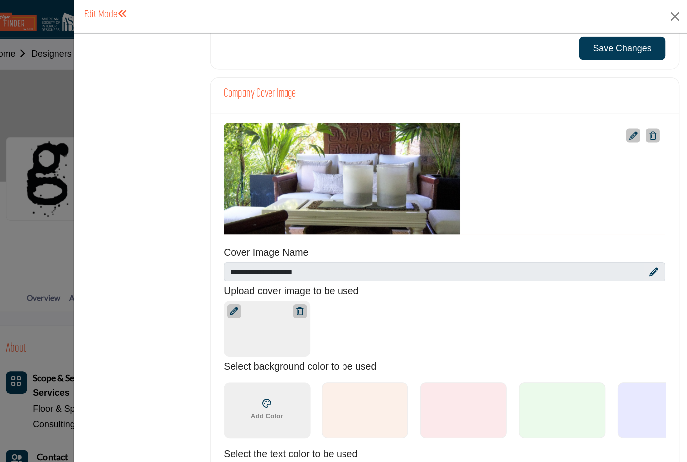
scroll to position [446, 0]
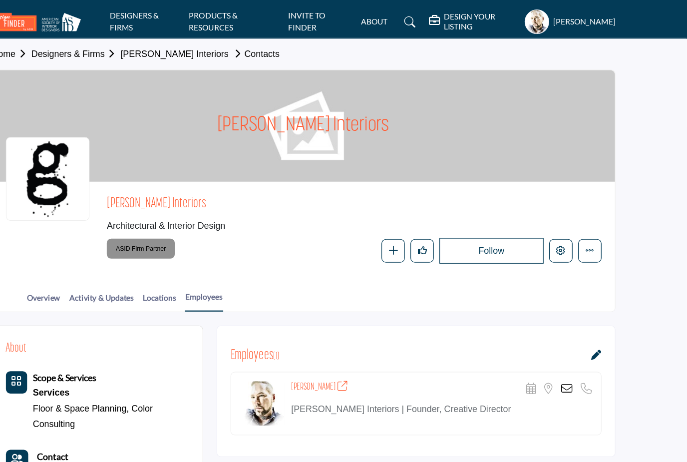
click at [336, 222] on div "Follow Following Message Recommend Add to My Suppliers Phone Number Claim Listi…" at bounding box center [455, 224] width 310 height 23
click at [482, 126] on div "[PERSON_NAME] Interiors" at bounding box center [344, 113] width 558 height 100
click at [568, 24] on h5 "[PERSON_NAME]" at bounding box center [595, 19] width 55 height 10
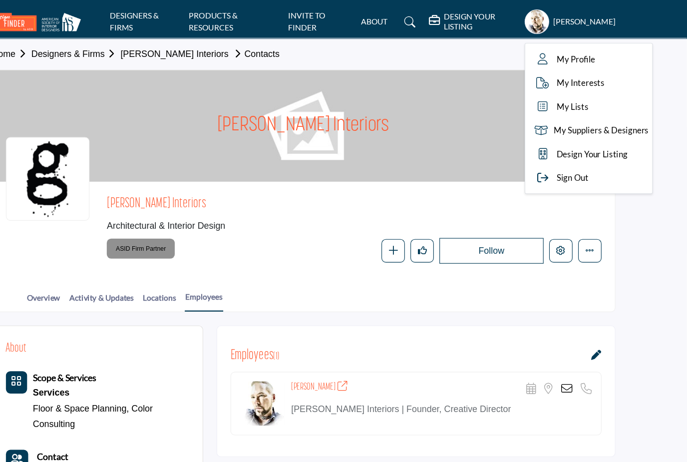
click at [560, 259] on section "Home Designers & Firms Gregory Todd Interiors Contacts Gregory Todd Interiors G…" at bounding box center [343, 156] width 687 height 245
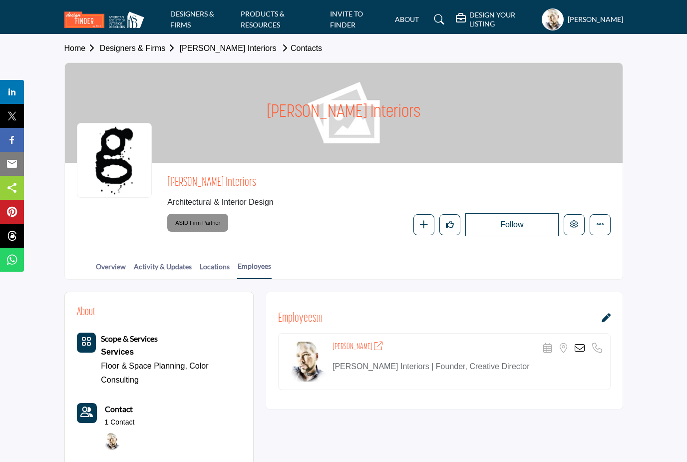
click at [542, 18] on profile-featured-79a9f098-5016-4d33-bc73-e47676be7590 "Show hide supplier dropdown" at bounding box center [553, 19] width 22 height 22
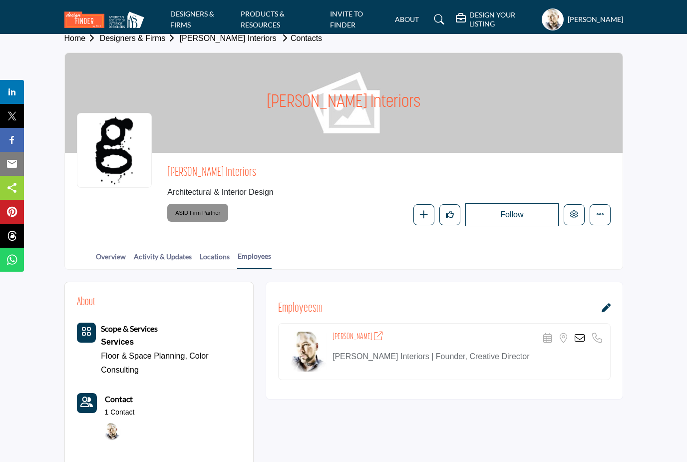
scroll to position [13, 0]
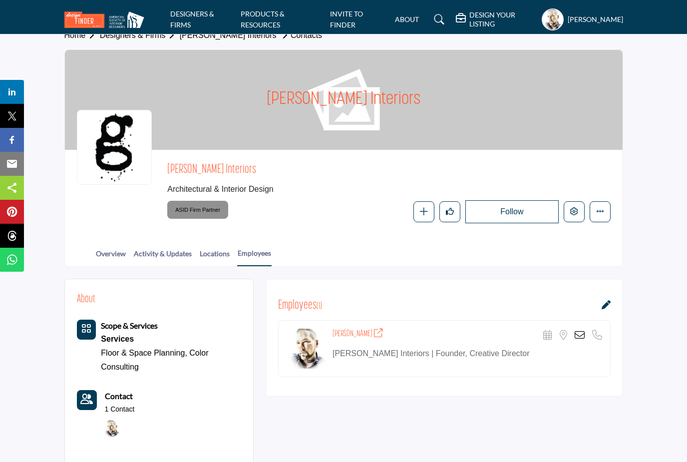
click at [569, 18] on h5 "[PERSON_NAME]" at bounding box center [595, 19] width 55 height 10
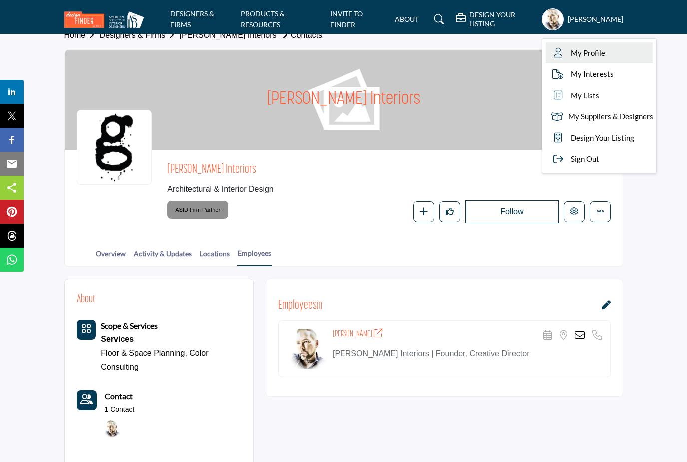
click at [583, 52] on link "My Profile" at bounding box center [599, 52] width 107 height 21
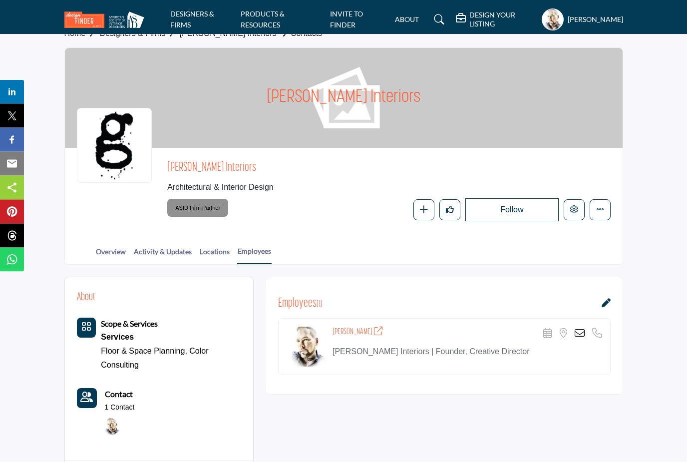
scroll to position [0, 0]
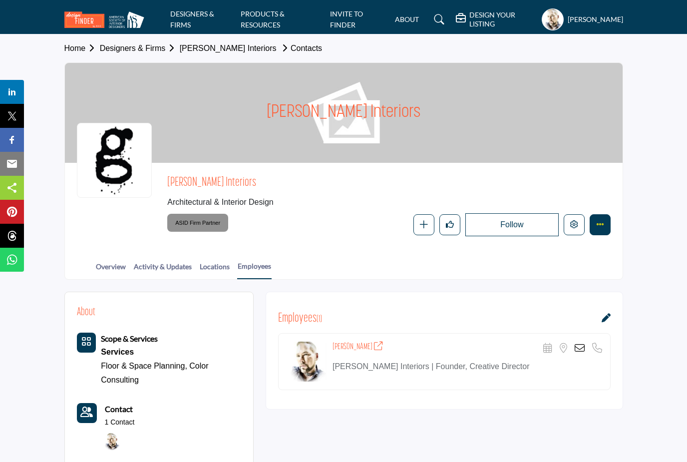
click at [610, 219] on button "More details" at bounding box center [600, 224] width 21 height 21
click at [607, 222] on button "More details" at bounding box center [600, 224] width 21 height 21
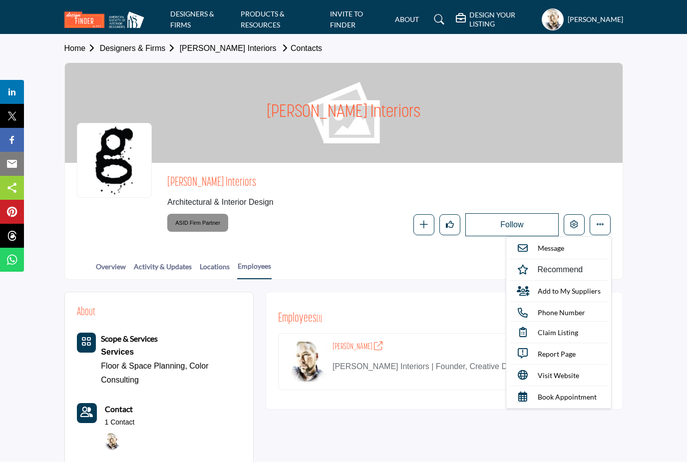
click at [542, 18] on profile-featured-79a9f098-5016-4d33-bc73-e47676be7590 "Show hide supplier dropdown" at bounding box center [553, 19] width 22 height 22
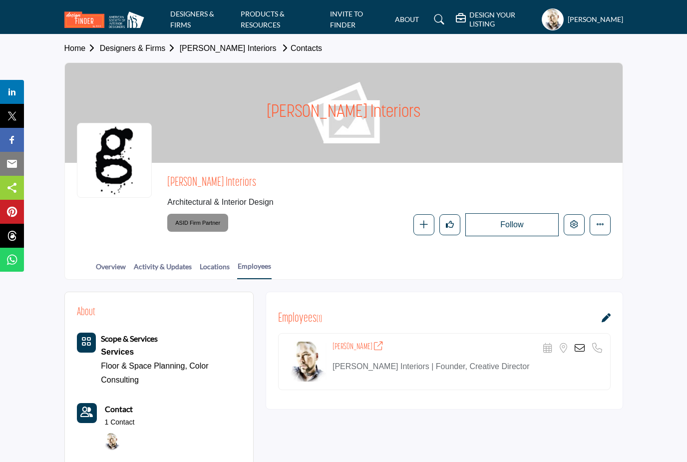
click at [524, 220] on button "Follow" at bounding box center [511, 224] width 93 height 23
click at [579, 16] on h5 "[PERSON_NAME]" at bounding box center [595, 19] width 55 height 10
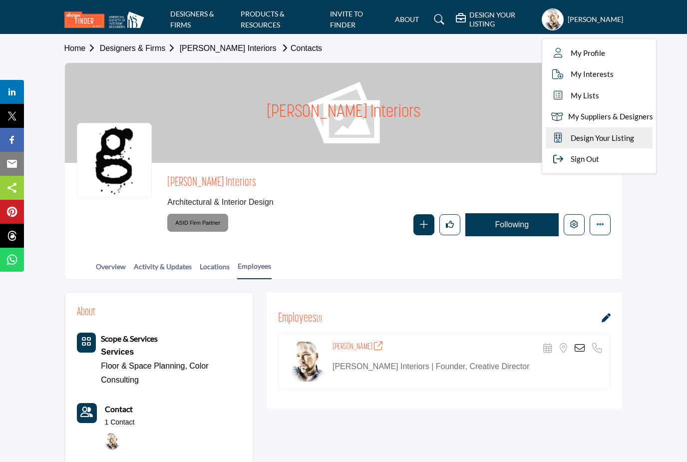
click at [604, 135] on span "Design Your Listing" at bounding box center [602, 137] width 63 height 11
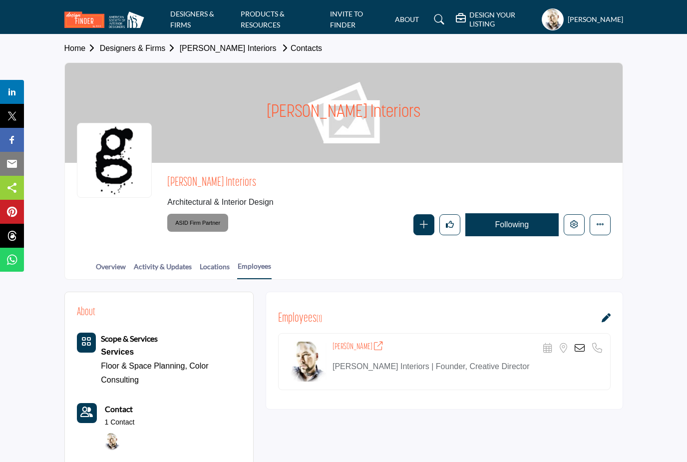
click at [521, 118] on div "[PERSON_NAME] Interiors" at bounding box center [344, 113] width 558 height 100
click at [525, 133] on div "[PERSON_NAME] Interiors" at bounding box center [344, 113] width 558 height 100
click at [495, 99] on div "[PERSON_NAME] Interiors" at bounding box center [344, 113] width 558 height 100
click at [494, 105] on div "[PERSON_NAME] Interiors" at bounding box center [344, 113] width 558 height 100
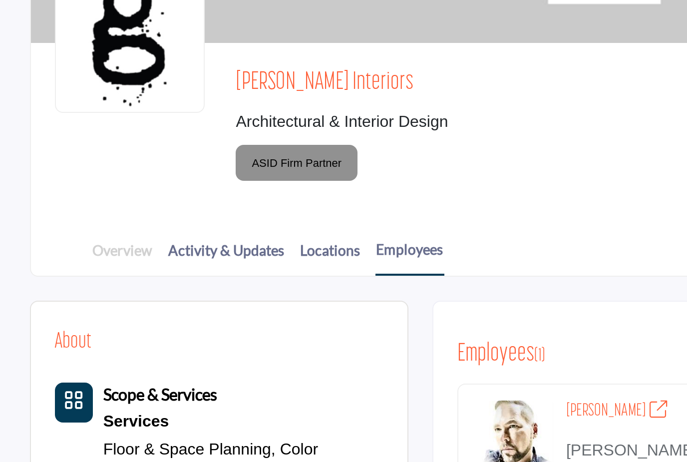
click at [95, 261] on link "Overview" at bounding box center [110, 269] width 31 height 17
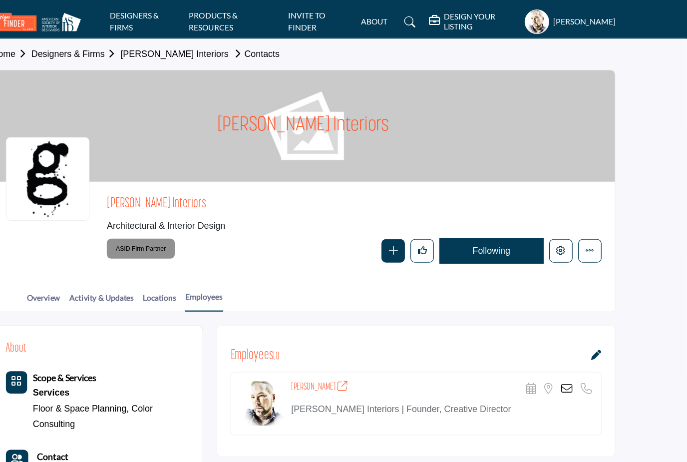
click at [542, 12] on div "Gregory Todd Mononen My Profile My Interests My Lists My Suppliers & Designers …" at bounding box center [582, 19] width 81 height 22
click at [568, 24] on h5 "[PERSON_NAME]" at bounding box center [595, 19] width 55 height 10
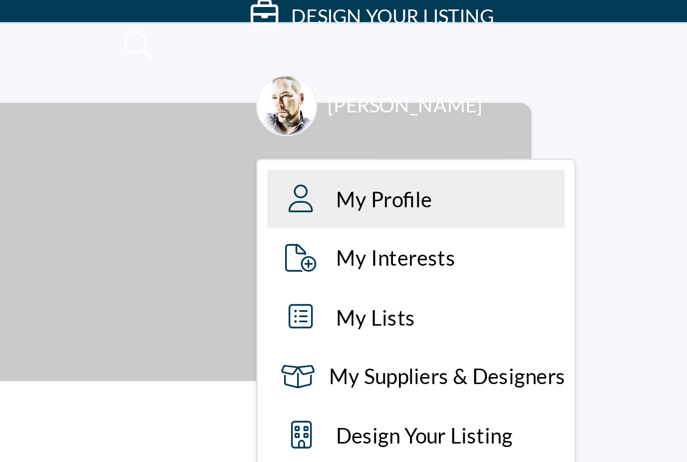
click at [553, 92] on span "My Profile" at bounding box center [570, 97] width 34 height 11
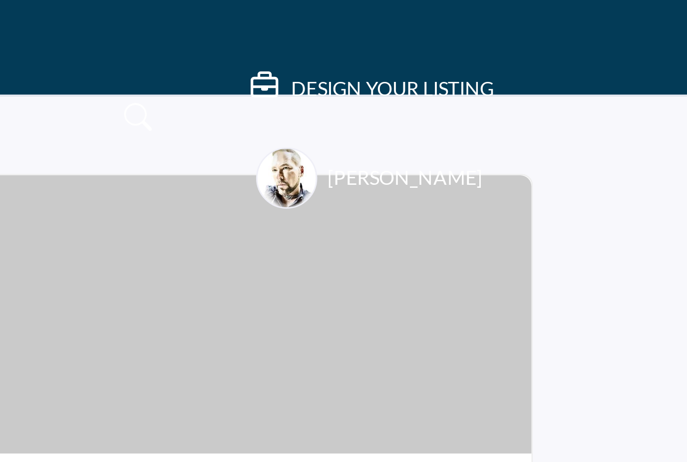
click at [536, 32] on h5 "DESIGN YOUR LISTING" at bounding box center [572, 31] width 73 height 9
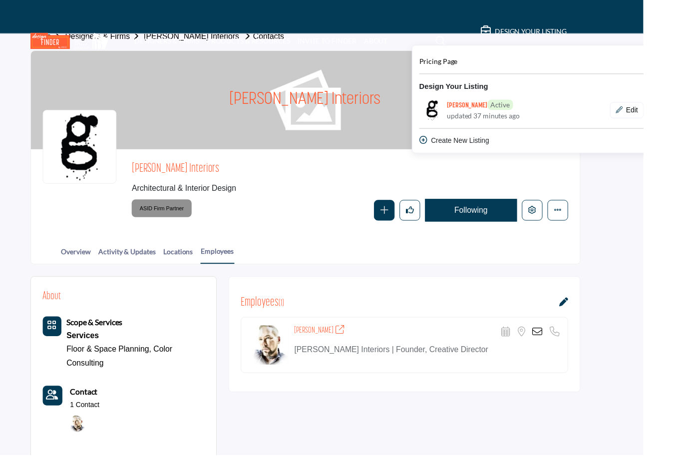
scroll to position [15, 11]
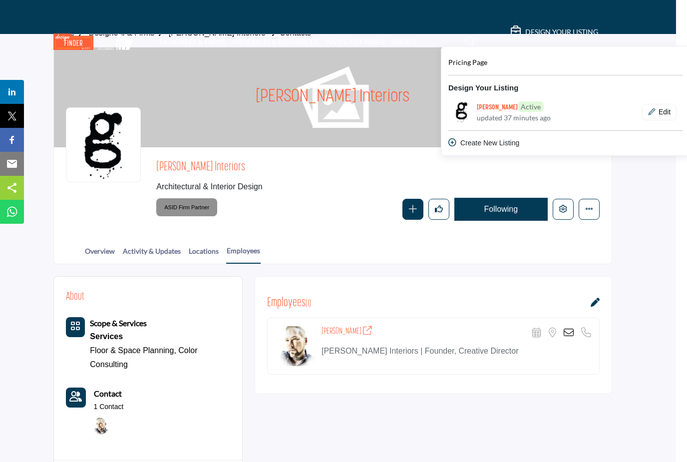
click at [526, 141] on div "Create New Listing" at bounding box center [565, 143] width 235 height 10
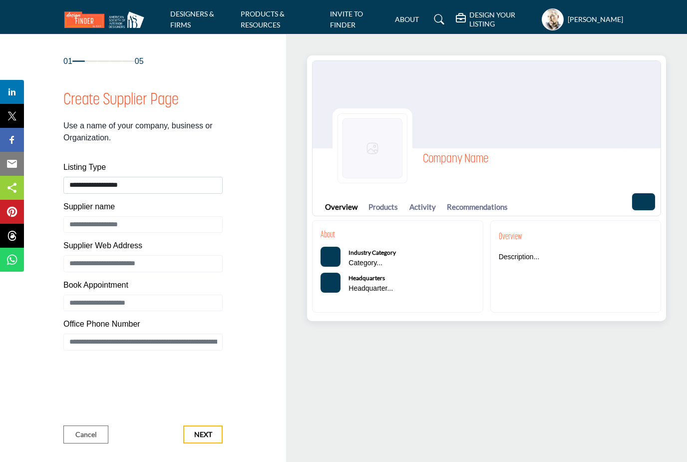
click at [535, 81] on img at bounding box center [487, 104] width 348 height 87
click at [568, 20] on h5 "[PERSON_NAME]" at bounding box center [595, 19] width 55 height 10
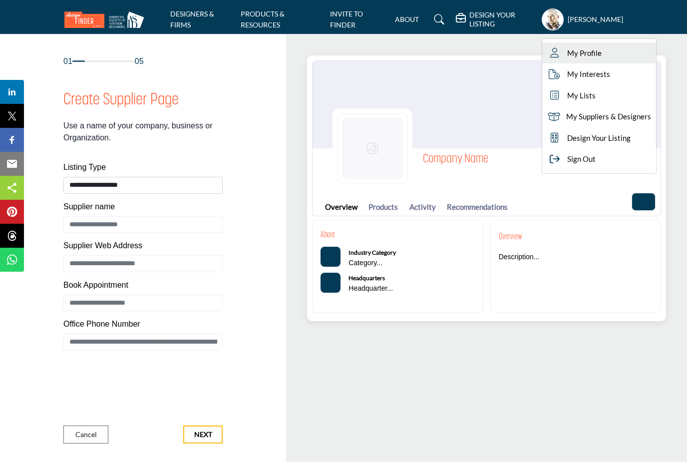
click at [571, 55] on span "My Profile" at bounding box center [584, 52] width 34 height 11
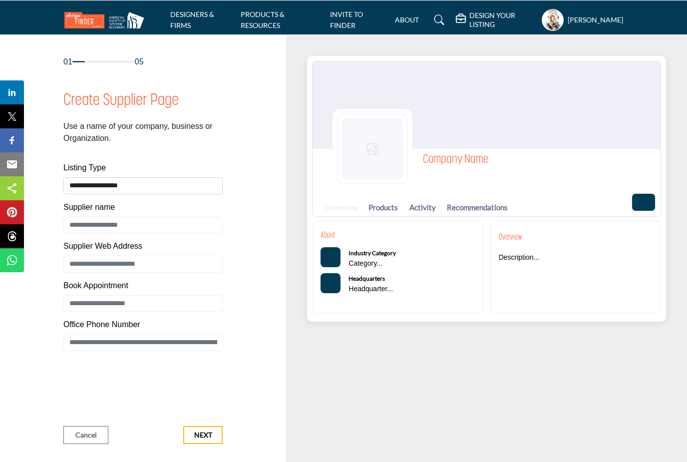
click at [348, 211] on link "Overview" at bounding box center [341, 206] width 32 height 11
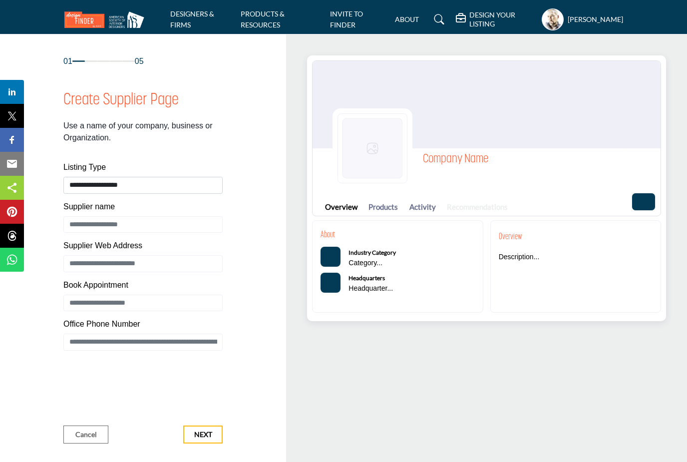
click at [501, 203] on link "Recommendations" at bounding box center [477, 206] width 61 height 11
click at [419, 205] on link "Activity" at bounding box center [422, 206] width 26 height 11
click at [390, 196] on div "Overview Products Activity Recommendations" at bounding box center [487, 201] width 348 height 27
click at [395, 22] on link "ABOUT" at bounding box center [407, 19] width 24 height 8
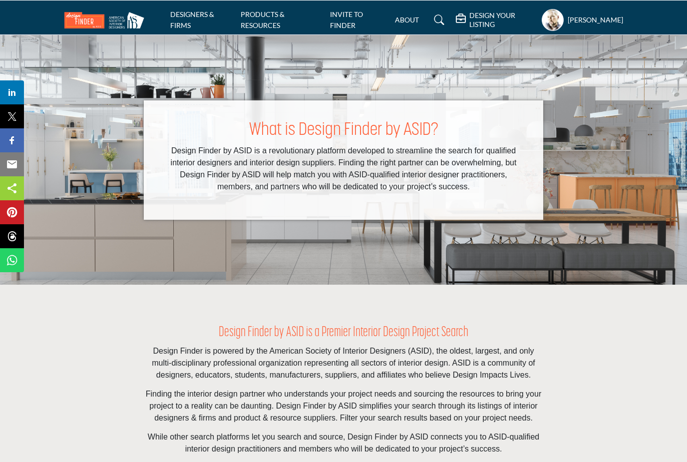
click at [571, 19] on h5 "[PERSON_NAME]" at bounding box center [595, 19] width 55 height 10
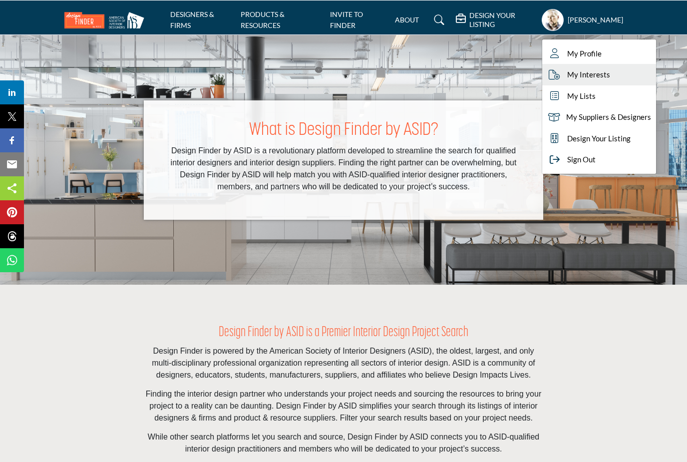
click at [578, 70] on span "My Interests" at bounding box center [588, 73] width 43 height 11
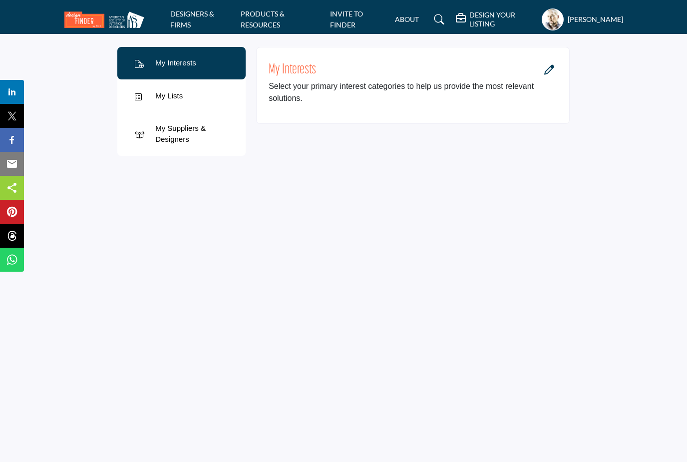
click at [424, 18] on link at bounding box center [437, 19] width 26 height 16
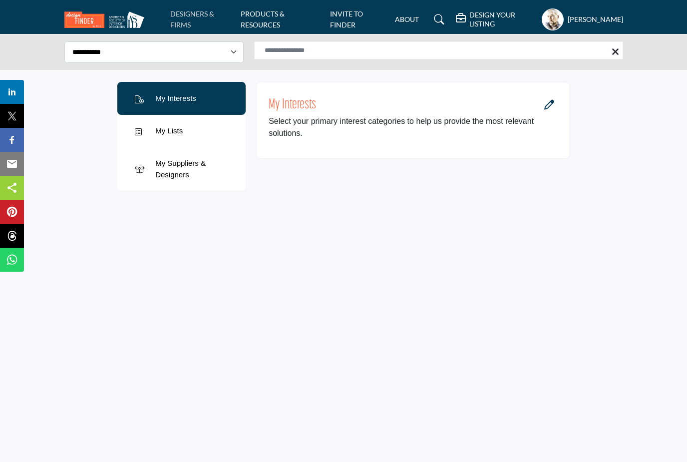
click at [213, 12] on link "DESIGNERS & FIRMS" at bounding box center [192, 18] width 44 height 19
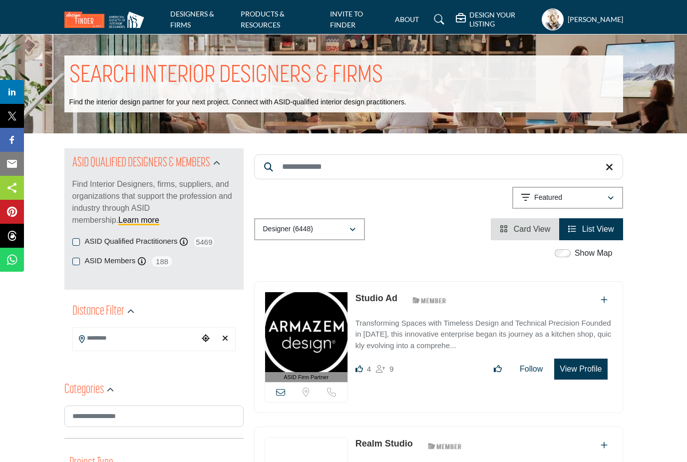
click at [568, 14] on h5 "[PERSON_NAME]" at bounding box center [595, 19] width 55 height 10
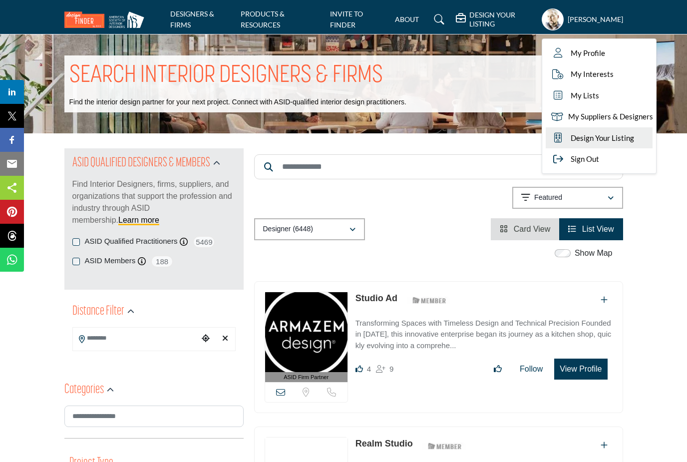
click at [569, 144] on link "Design Your Listing" at bounding box center [599, 137] width 107 height 21
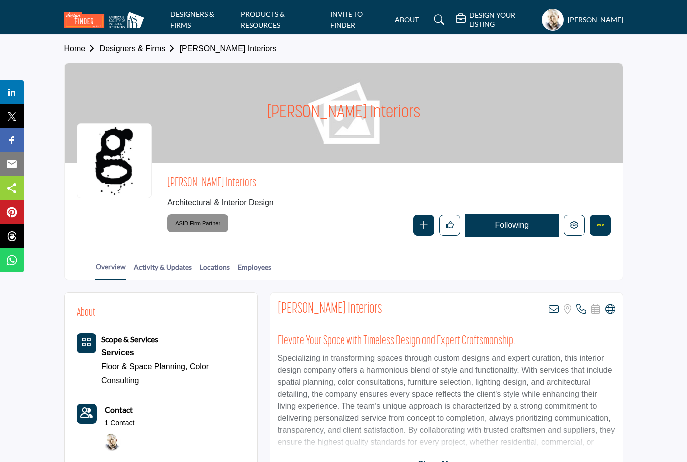
click at [609, 223] on button "More details" at bounding box center [600, 224] width 21 height 21
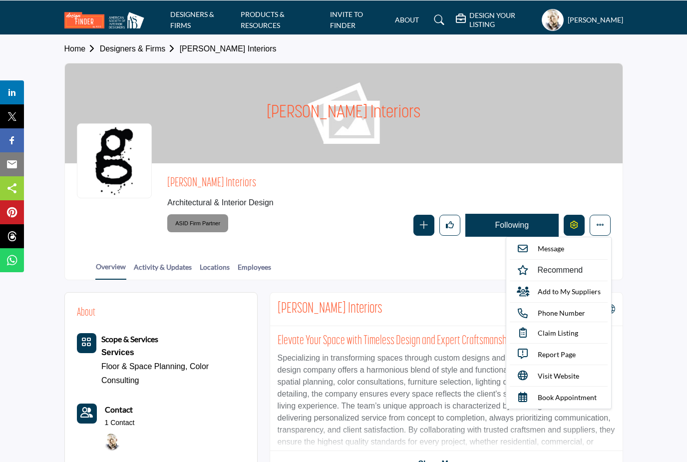
click at [583, 222] on button "Edit company" at bounding box center [574, 224] width 21 height 21
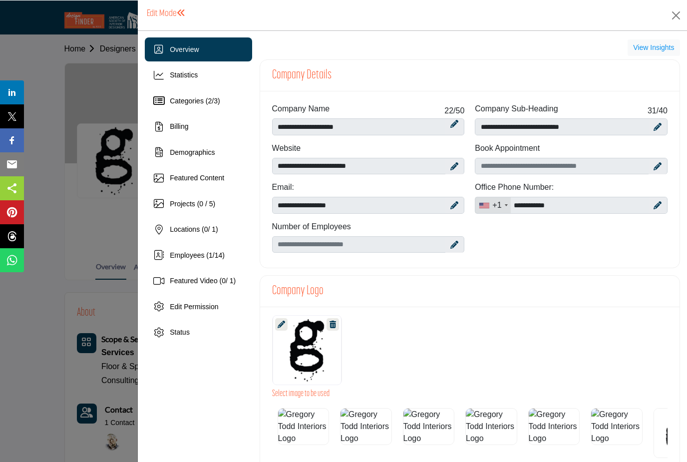
click at [581, 229] on div at bounding box center [343, 231] width 687 height 462
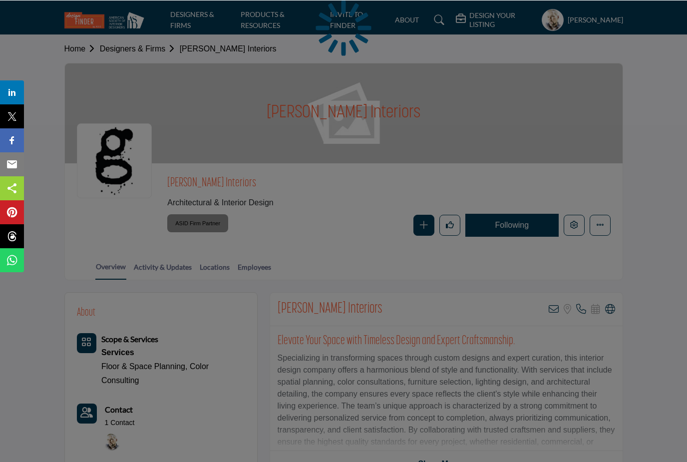
click at [531, 121] on div "[PERSON_NAME] Interiors" at bounding box center [344, 113] width 558 height 100
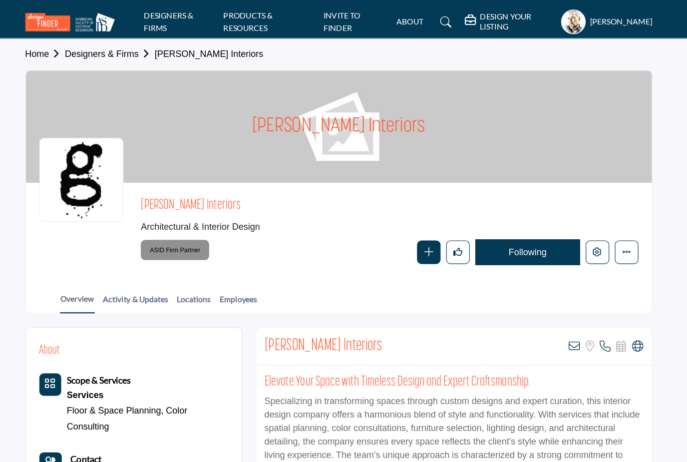
click at [320, 120] on h1 "[PERSON_NAME] Interiors" at bounding box center [344, 113] width 154 height 100
click at [421, 111] on div "[PERSON_NAME] Interiors" at bounding box center [344, 113] width 558 height 100
click at [542, 20] on profile-featured-79a9f098-5016-4d33-bc73-e47676be7590 "Show hide supplier dropdown" at bounding box center [553, 19] width 22 height 22
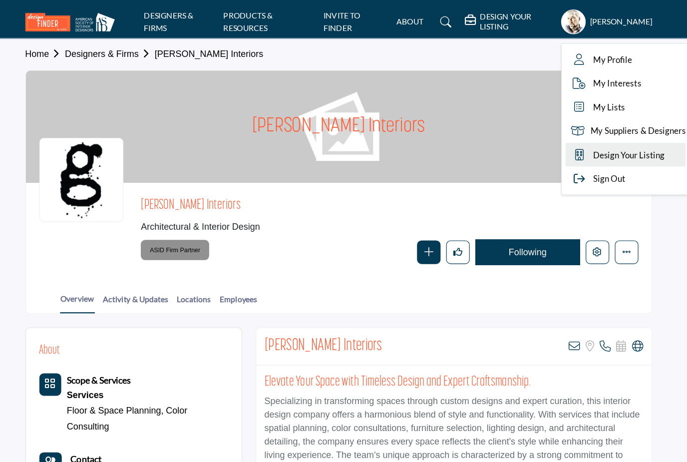
click at [571, 141] on span "Design Your Listing" at bounding box center [602, 137] width 63 height 11
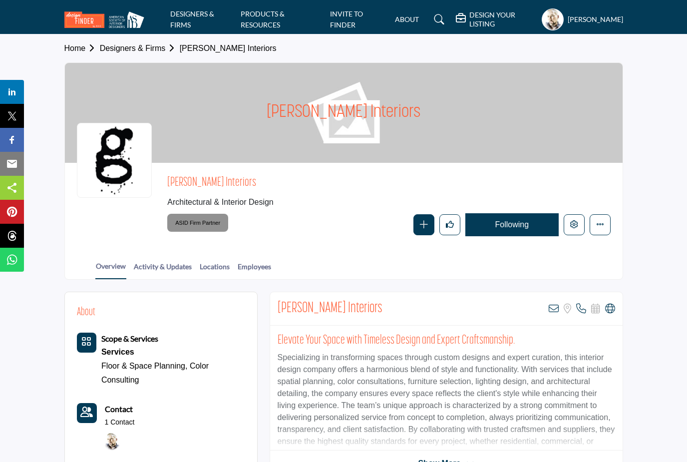
click at [391, 29] on ul "DESIGNERS & FIRMS PRODUCTS & RESOURCES INVITE TO FINDER ABOUT" at bounding box center [294, 19] width 249 height 22
click at [395, 19] on link "ABOUT" at bounding box center [407, 19] width 24 height 8
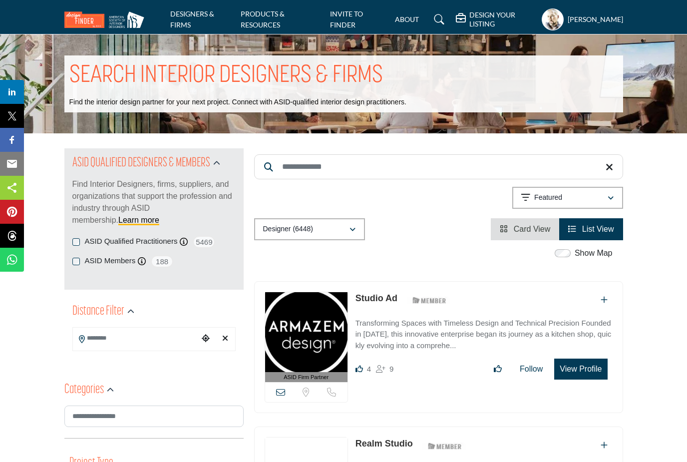
click at [401, 169] on input "Search Keyword" at bounding box center [438, 166] width 369 height 25
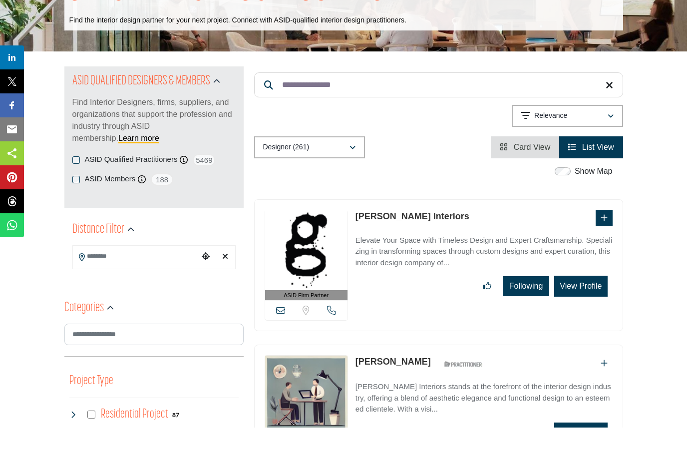
scroll to position [49, 0]
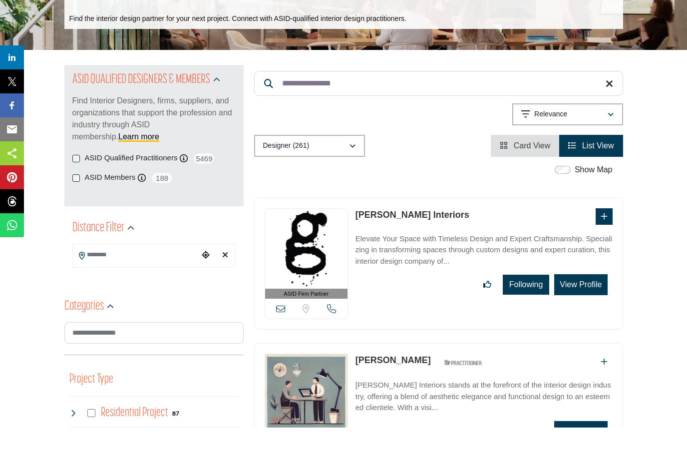
type input "**********"
click at [601, 309] on button "View Profile" at bounding box center [580, 319] width 53 height 21
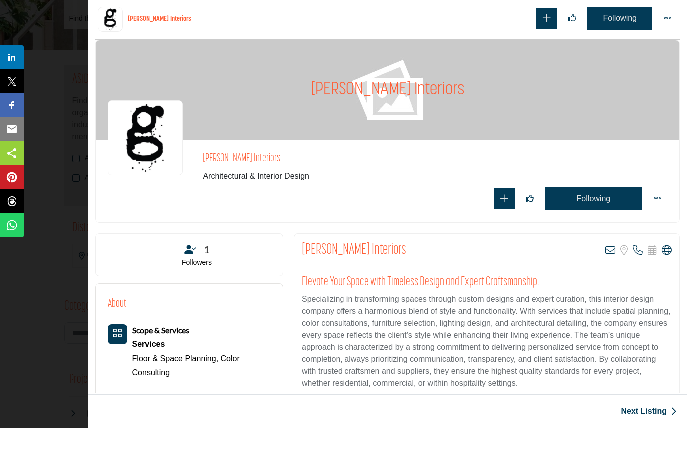
scroll to position [84, 0]
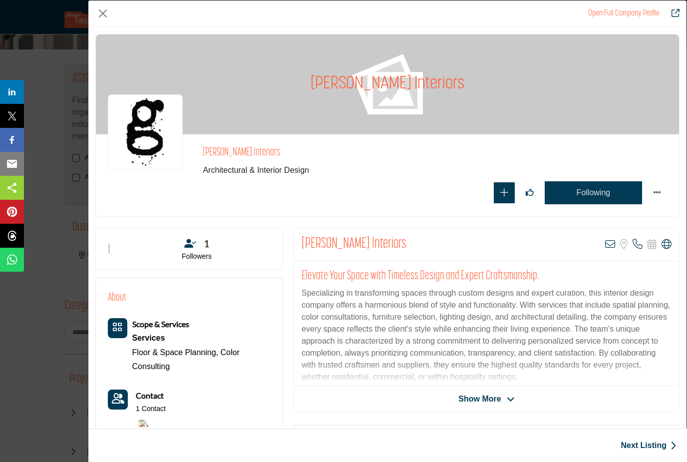
click at [514, 192] on button "Add To List" at bounding box center [504, 192] width 21 height 21
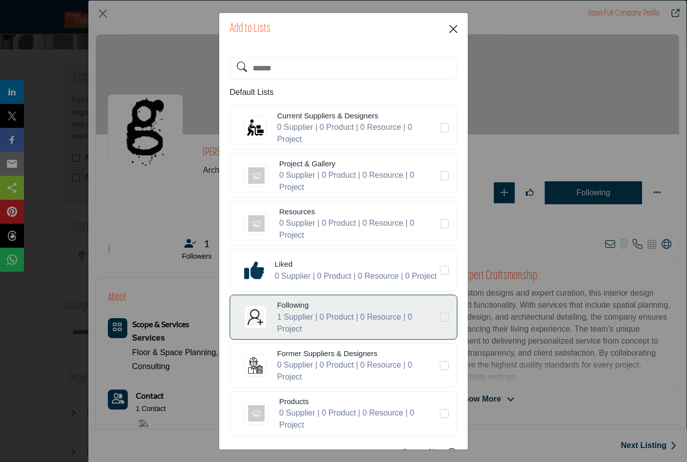
click at [454, 35] on button "Close" at bounding box center [453, 28] width 15 height 15
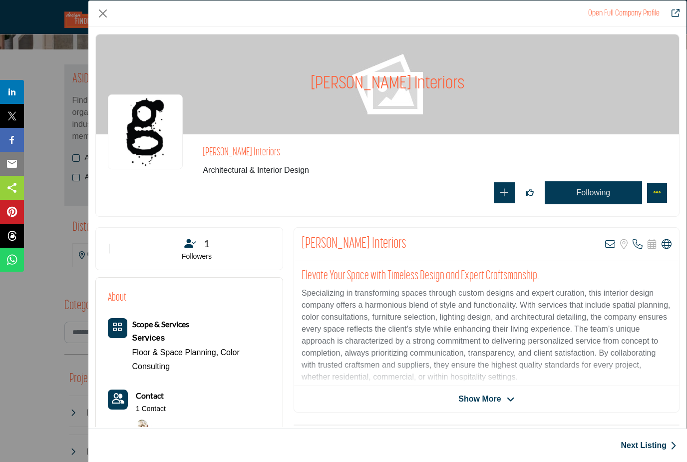
click at [664, 194] on button "More Options" at bounding box center [657, 193] width 20 height 20
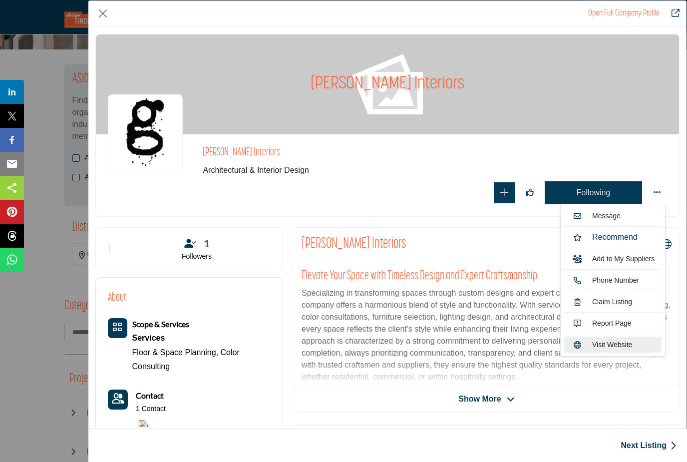
click at [620, 340] on link "Visit Website" at bounding box center [612, 345] width 97 height 16
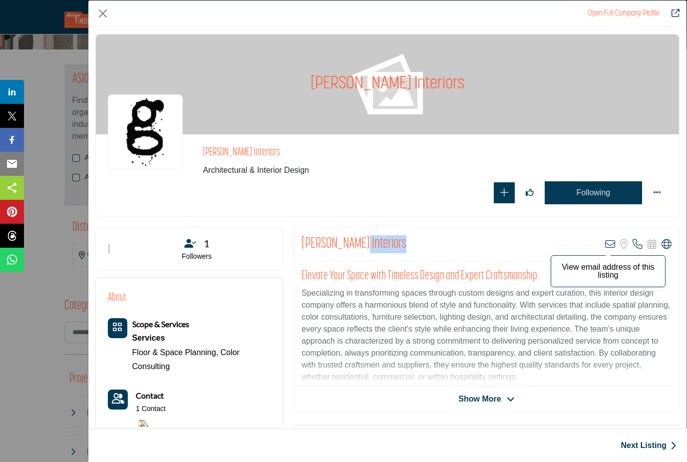
click at [629, 277] on p "View email address of this listing" at bounding box center [608, 271] width 104 height 16
click at [104, 19] on button "Close" at bounding box center [102, 13] width 15 height 15
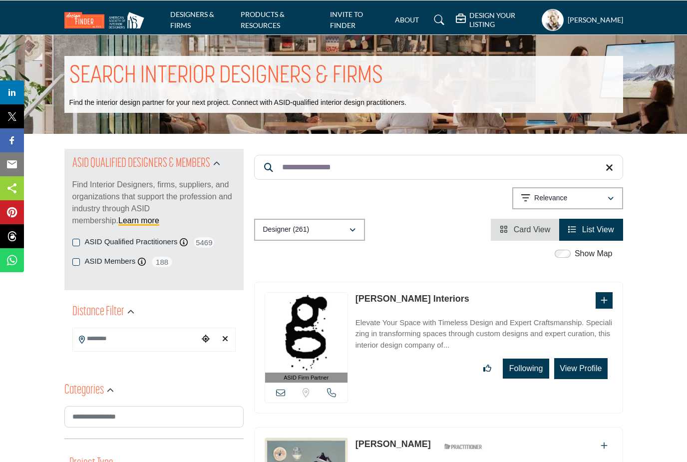
click at [411, 300] on link "[PERSON_NAME] Interiors" at bounding box center [413, 298] width 114 height 10
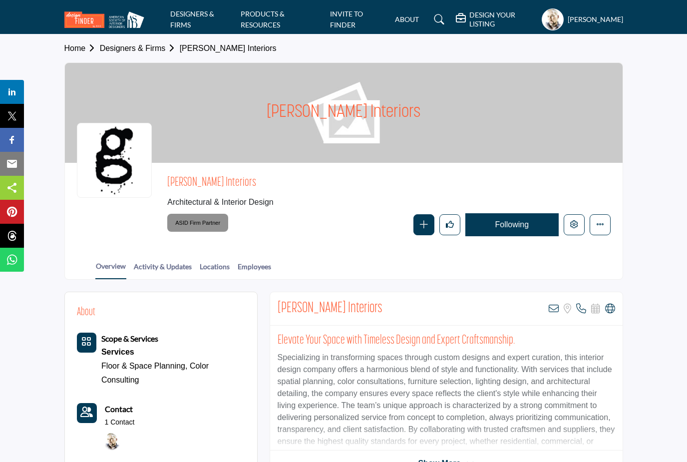
click at [469, 21] on h5 "DESIGN YOUR LISTING" at bounding box center [502, 19] width 67 height 18
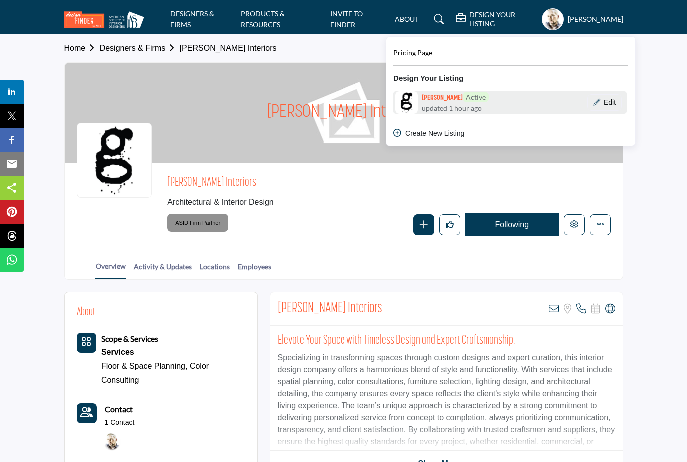
click at [504, 101] on link "[PERSON_NAME] Active updated 1 hour ago" at bounding box center [462, 102] width 136 height 22
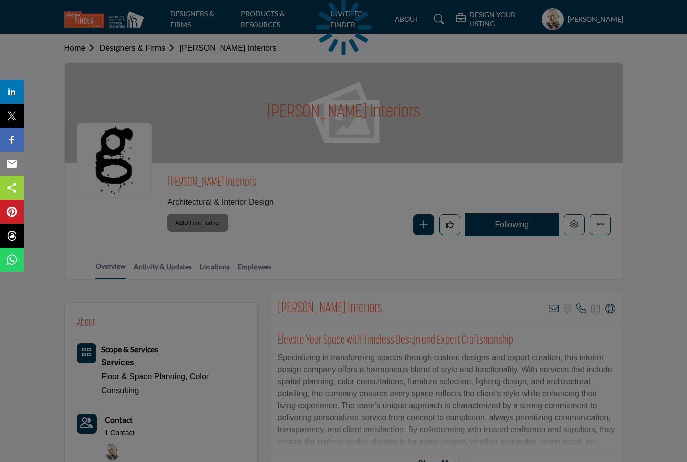
click at [477, 35] on div "Home Designers & Firms [PERSON_NAME] Interiors" at bounding box center [343, 48] width 559 height 28
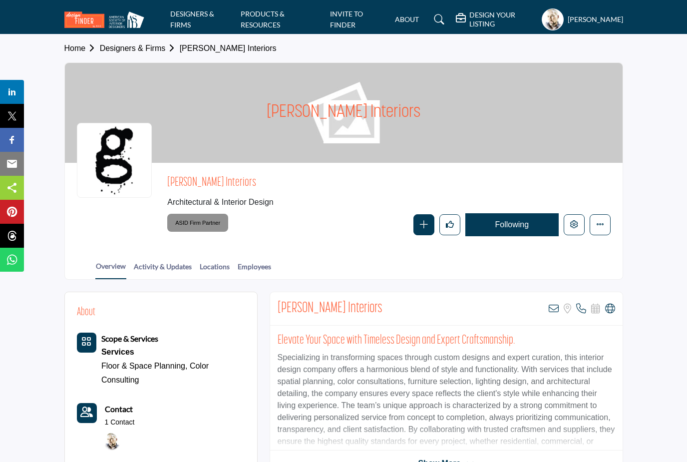
click at [469, 24] on h5 "DESIGN YOUR LISTING" at bounding box center [502, 19] width 67 height 18
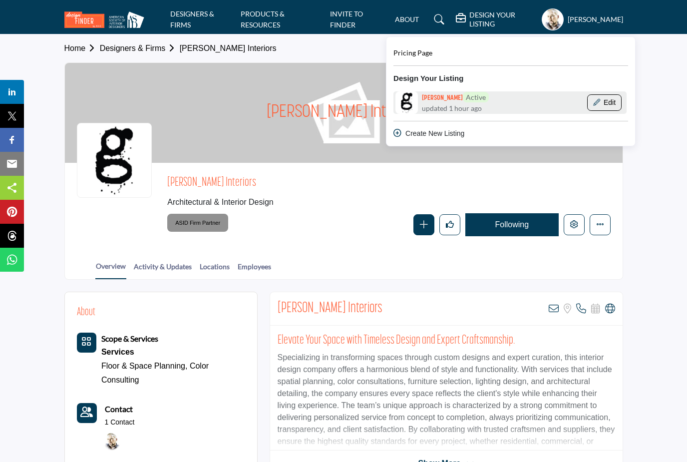
click at [598, 102] on button "Edit" at bounding box center [604, 102] width 34 height 17
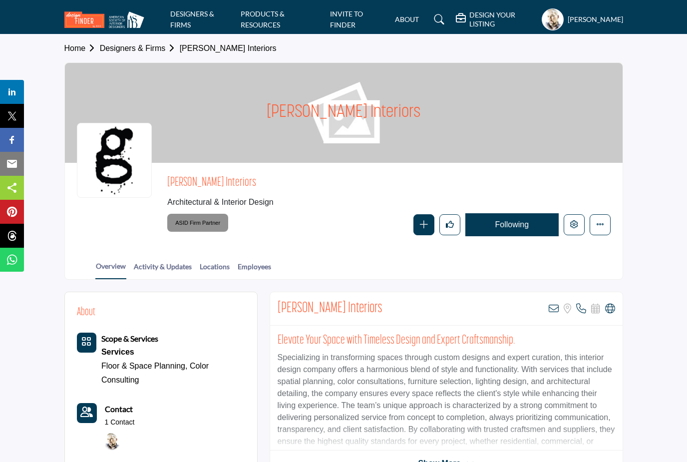
click at [450, 8] on nav "DESIGNERS & FIRMS PRODUCTS & RESOURCES INVITE TO FINDER ABOUT" at bounding box center [343, 19] width 687 height 29
click at [469, 20] on h5 "DESIGN YOUR LISTING" at bounding box center [502, 19] width 67 height 18
click at [473, 21] on h5 "DESIGN YOUR LISTING" at bounding box center [502, 19] width 67 height 18
click at [478, 27] on h5 "DESIGN YOUR LISTING" at bounding box center [502, 19] width 67 height 18
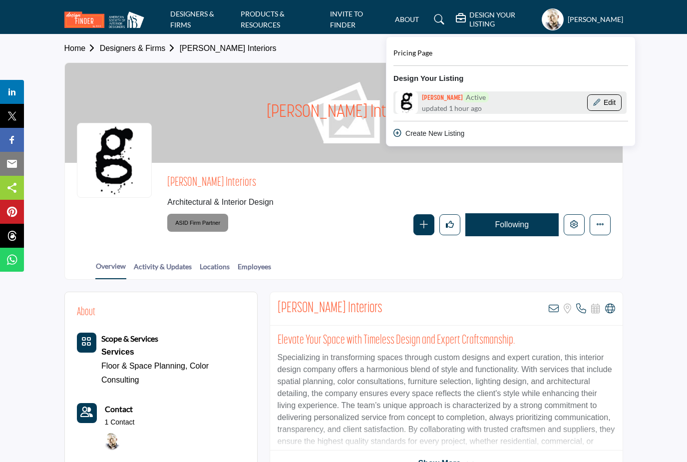
click at [587, 106] on button "Edit" at bounding box center [604, 102] width 34 height 17
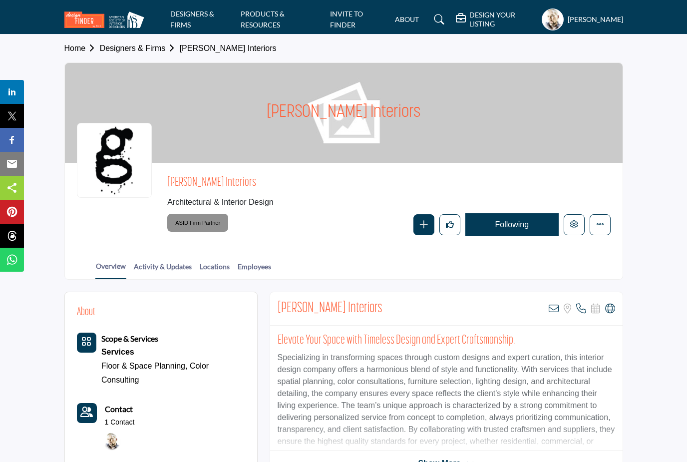
click at [480, 24] on h5 "DESIGN YOUR LISTING" at bounding box center [502, 19] width 67 height 18
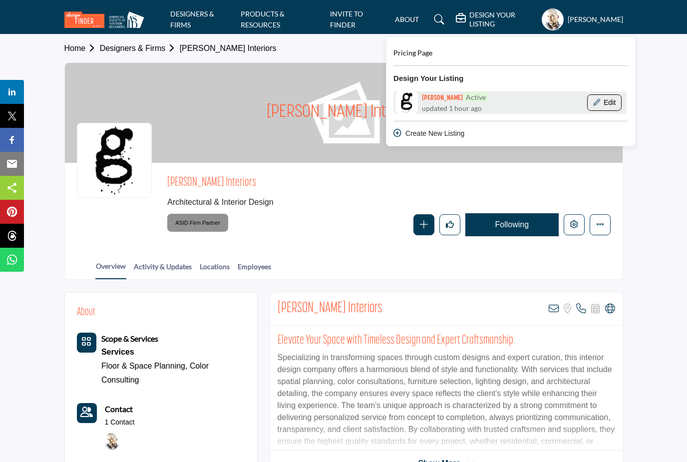
click at [596, 103] on button "Edit" at bounding box center [604, 102] width 34 height 17
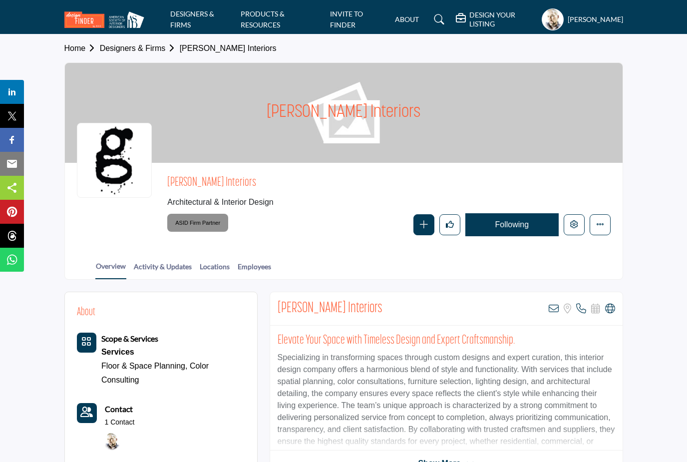
click at [480, 23] on h5 "DESIGN YOUR LISTING" at bounding box center [502, 19] width 67 height 18
click at [489, 24] on h5 "DESIGN YOUR LISTING" at bounding box center [502, 19] width 67 height 18
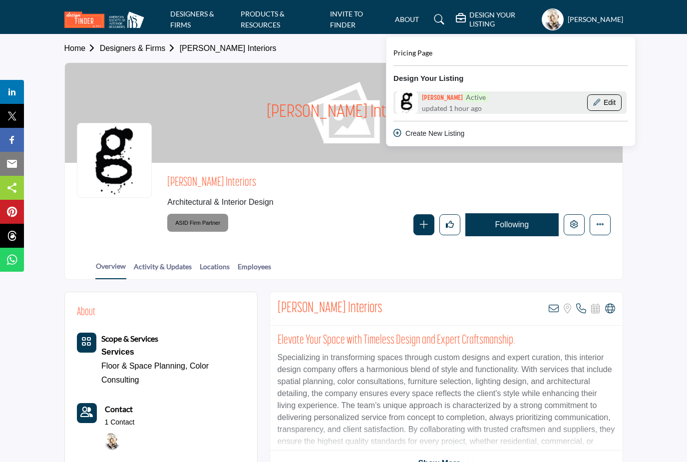
click at [596, 107] on button "Edit" at bounding box center [604, 102] width 34 height 17
